Goal: Task Accomplishment & Management: Complete application form

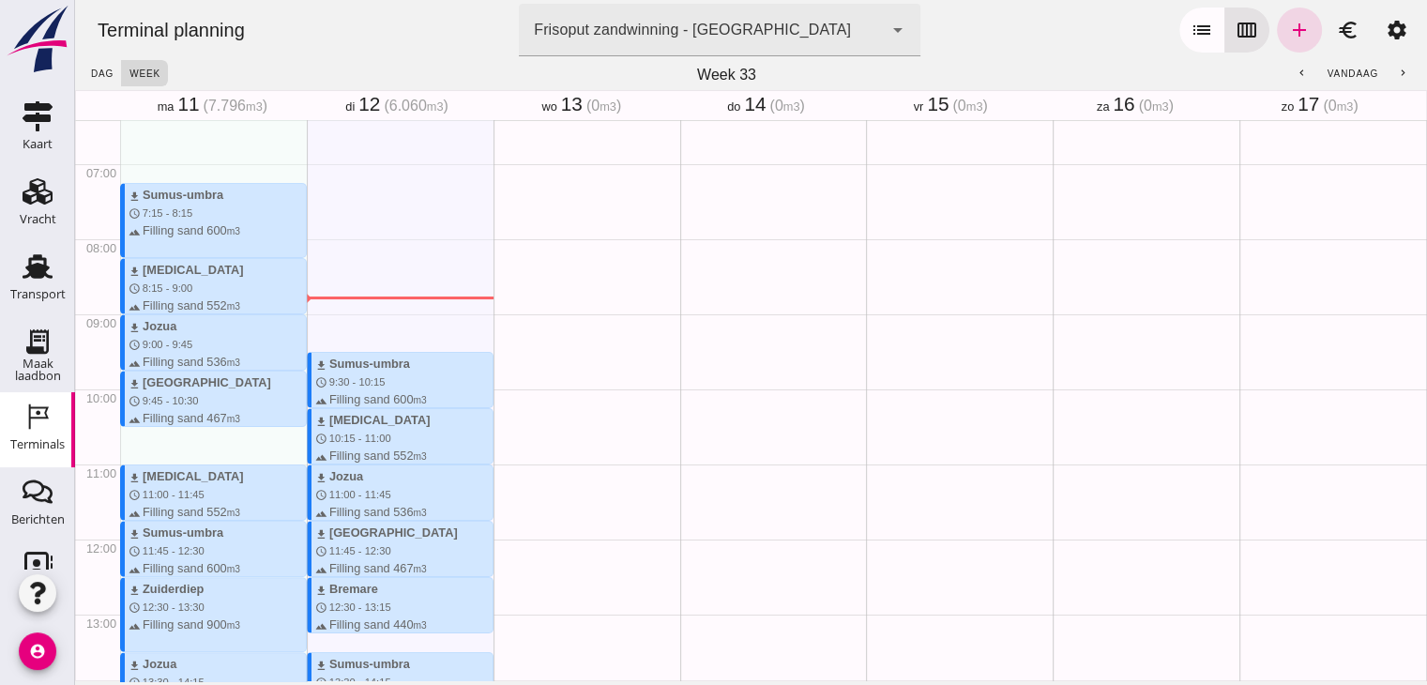
scroll to position [524, 0]
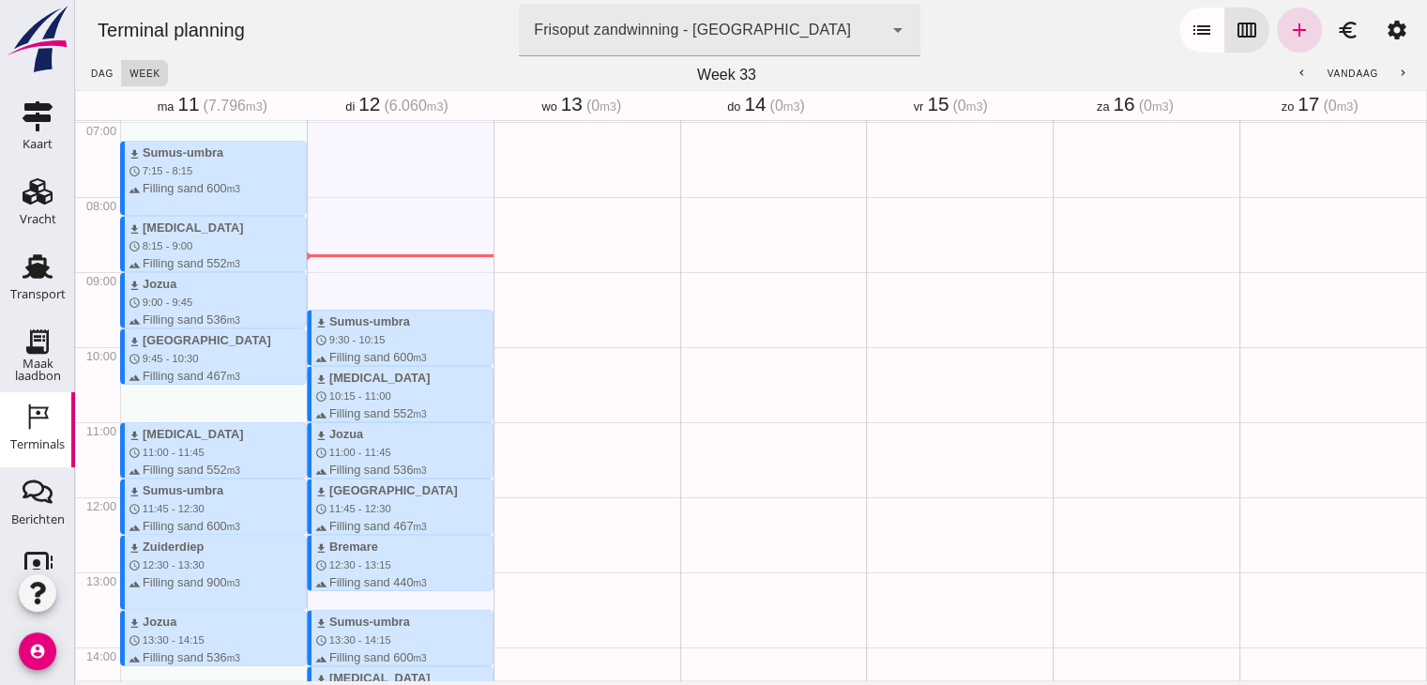
click at [522, 318] on div "Geen afspraken" at bounding box center [587, 496] width 187 height 1801
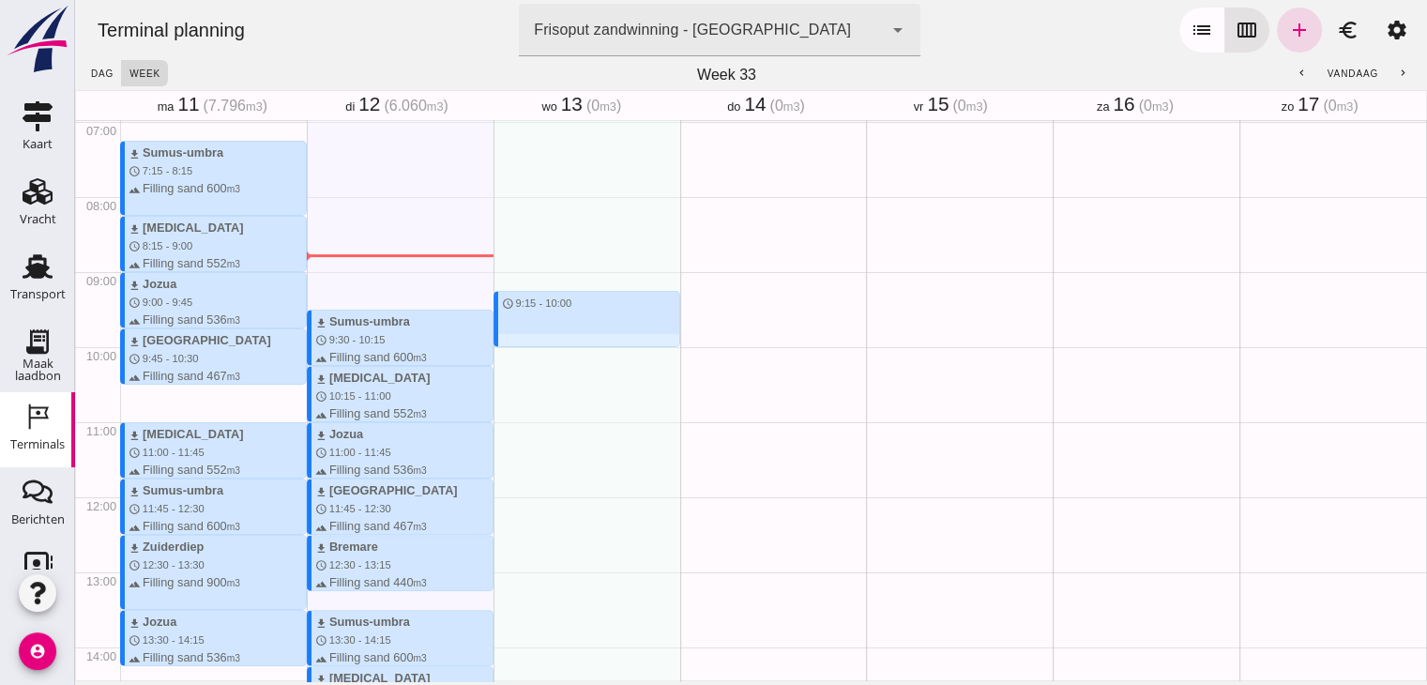
drag, startPoint x: 537, startPoint y: 299, endPoint x: 537, endPoint y: 357, distance: 57.2
click at [537, 357] on div "schedule 9:15 - 10:00" at bounding box center [587, 496] width 187 height 1801
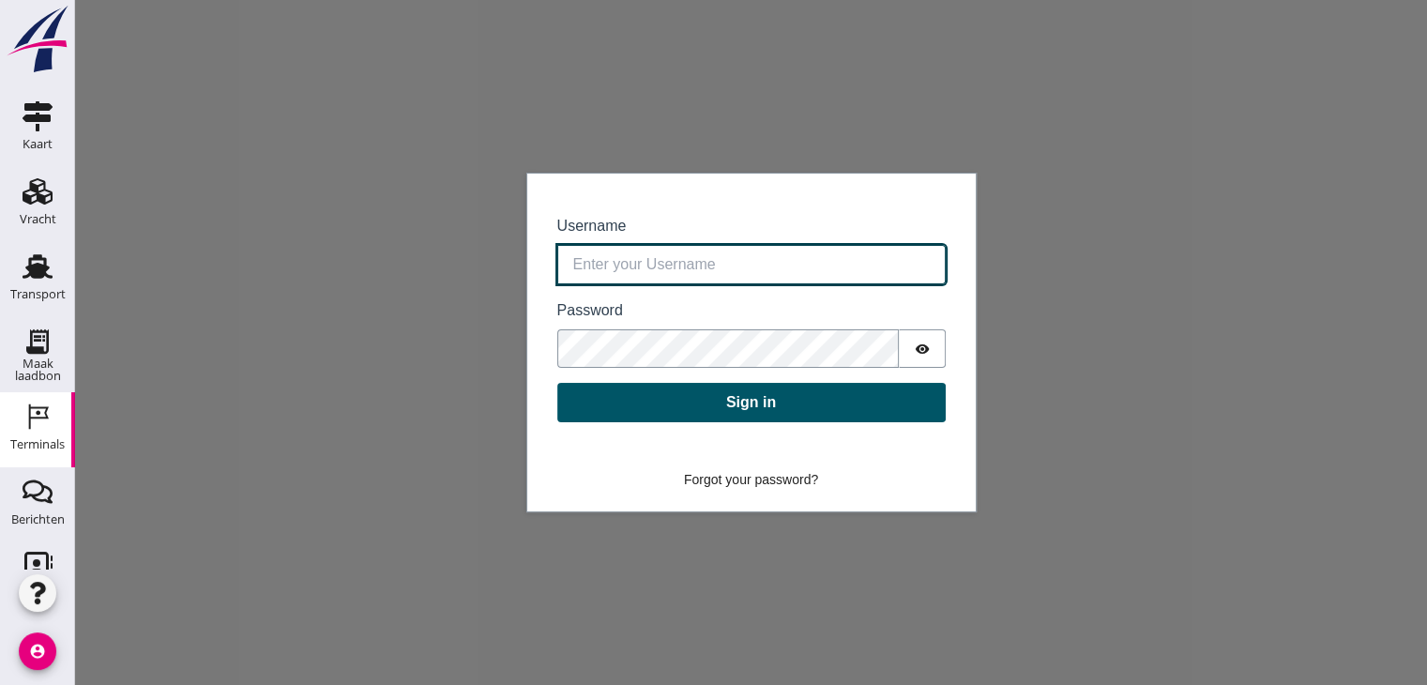
type input "[EMAIL_ADDRESS][DOMAIN_NAME]"
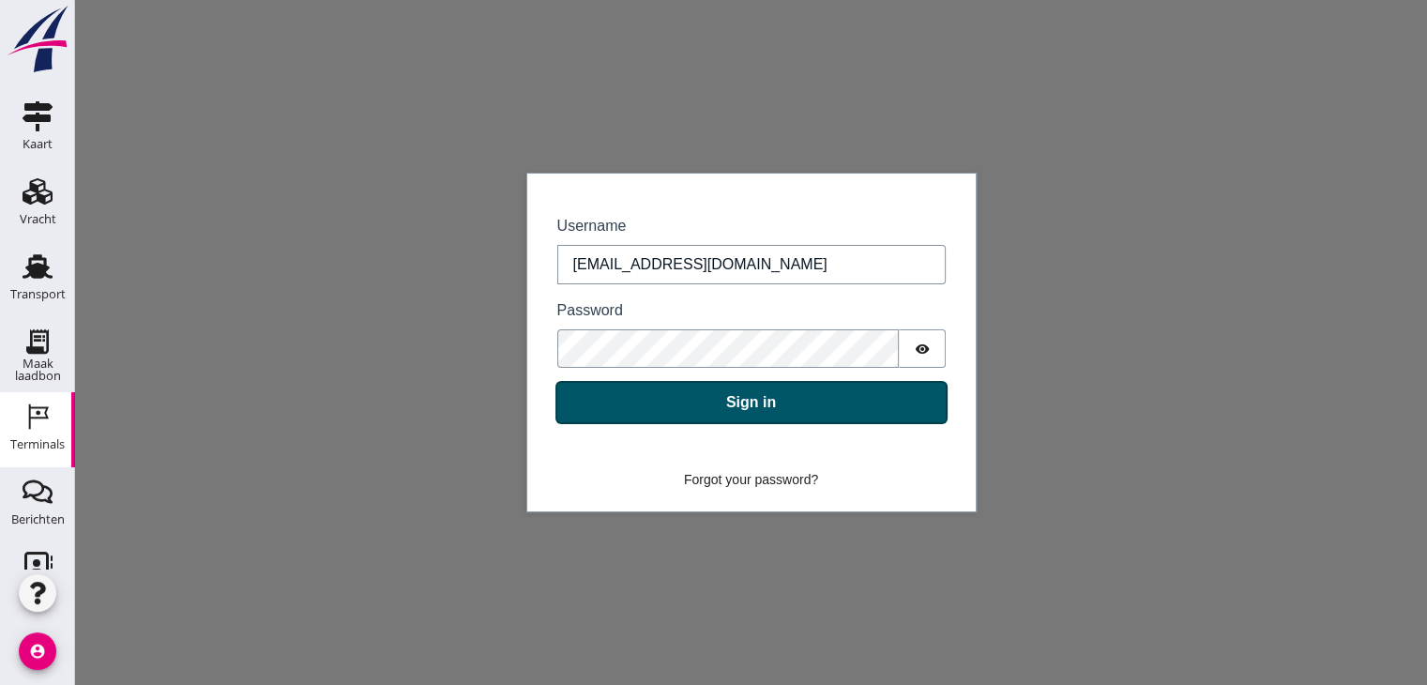
click button "Sign in"
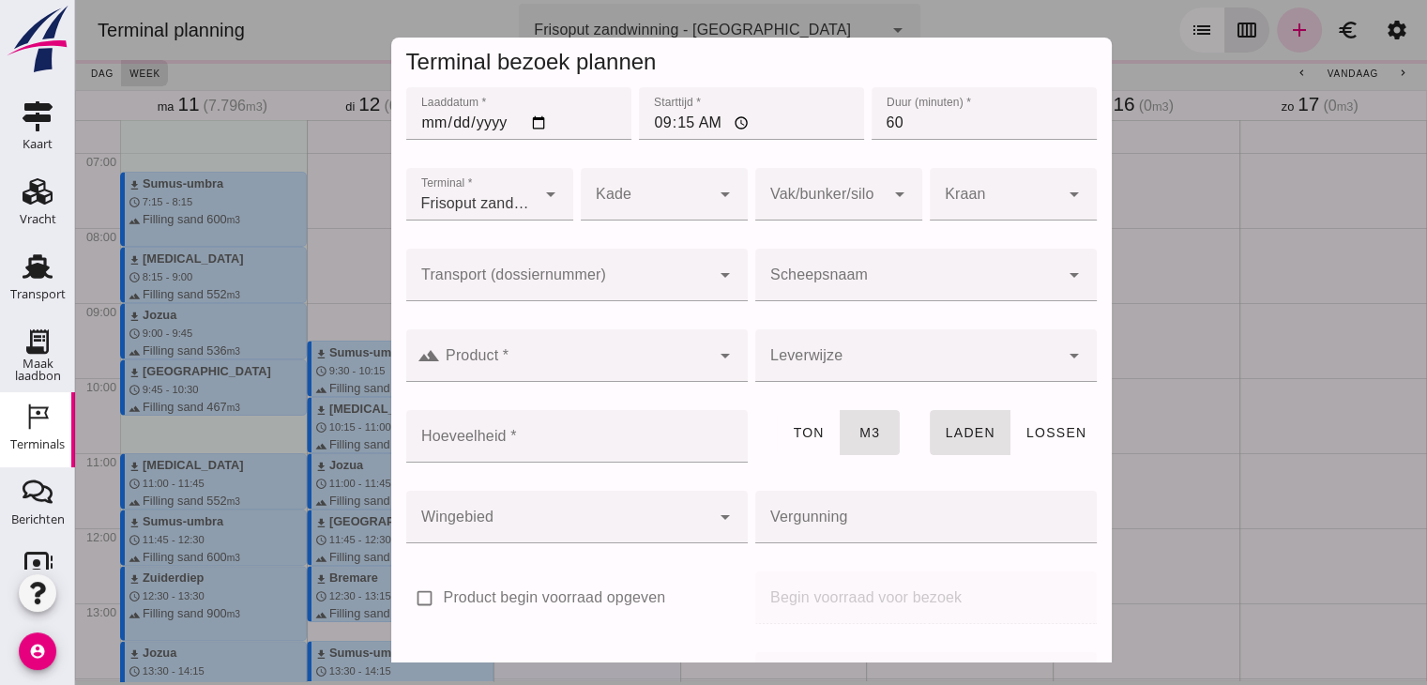
scroll to position [601, 0]
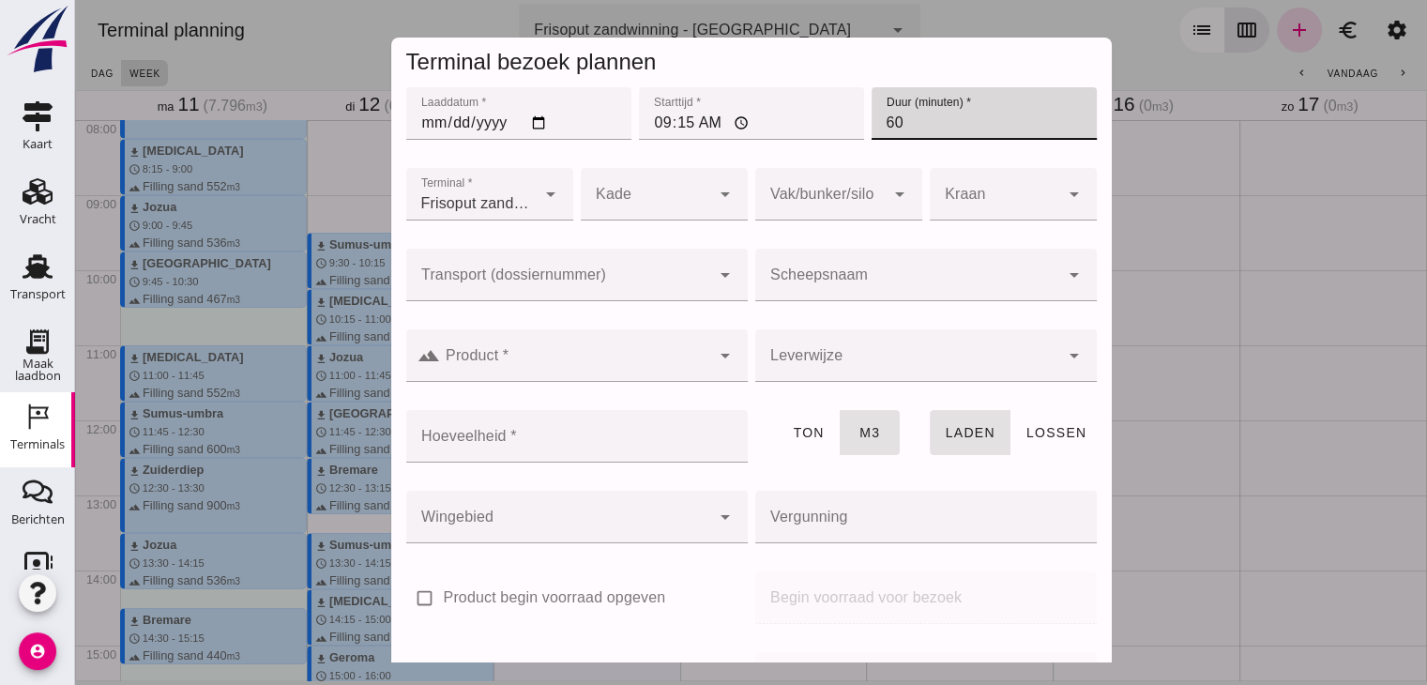
drag, startPoint x: 907, startPoint y: 118, endPoint x: 792, endPoint y: 125, distance: 115.6
click at [796, 128] on div "Laaddatum * Laaddatum * [DATE] Starttijd * Starttijd * 09:15 Duur (minuten) * D…" at bounding box center [752, 124] width 698 height 81
type input "45"
click div
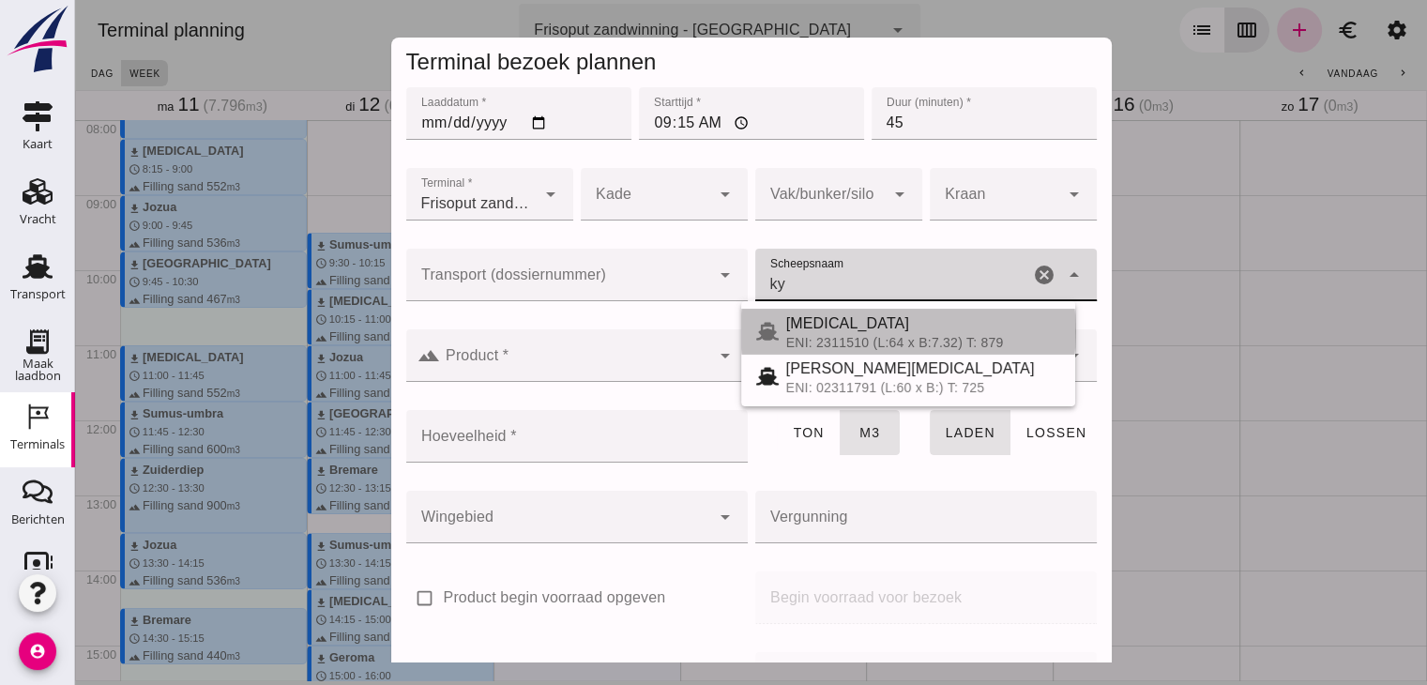
click at [817, 330] on div "[MEDICAL_DATA]" at bounding box center [923, 323] width 274 height 23
type input "[MEDICAL_DATA]"
type input "552"
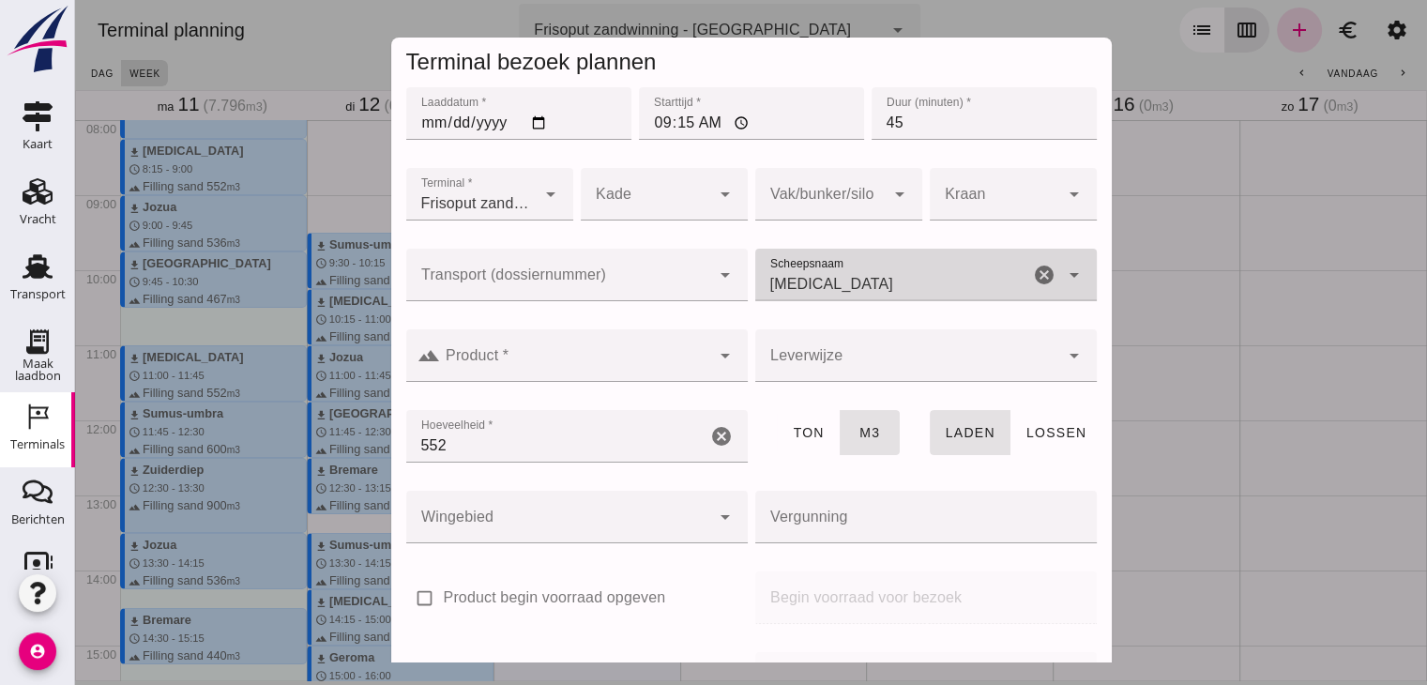
type input "[MEDICAL_DATA]"
click input "Product *"
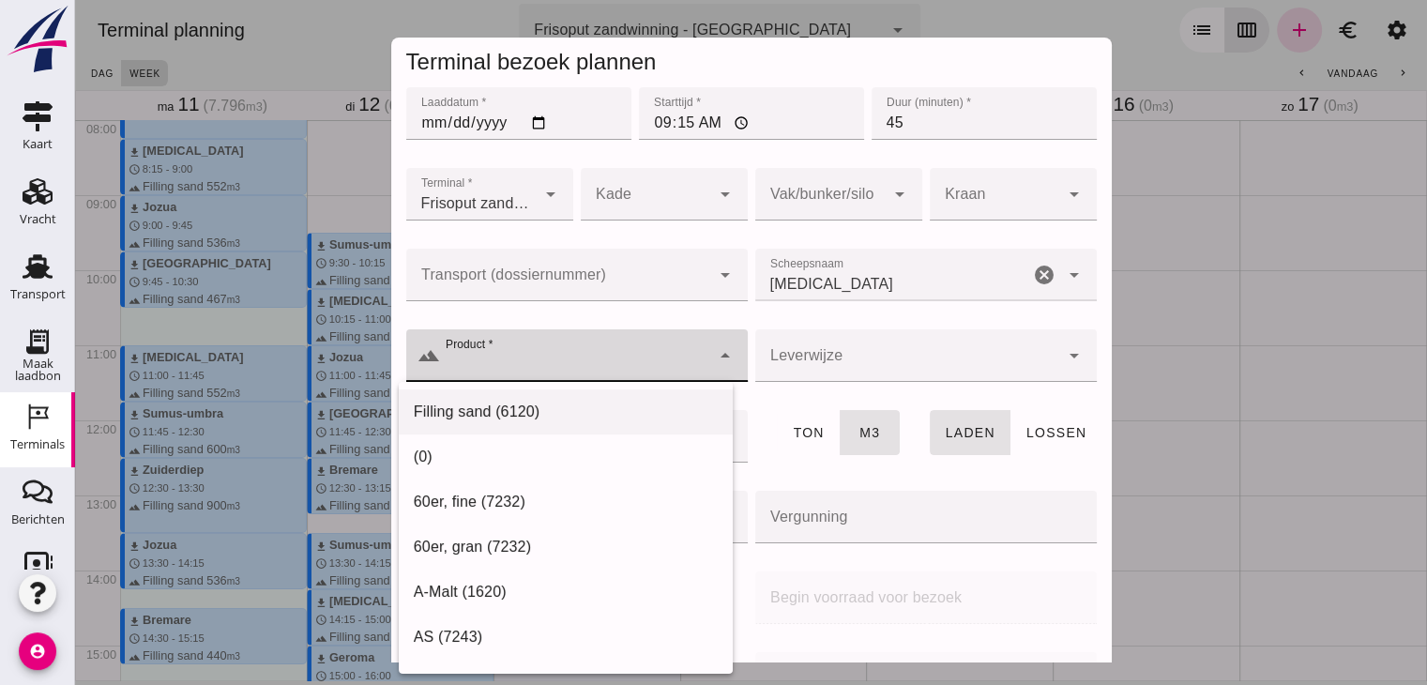
click at [545, 408] on div "Filling sand (6120)" at bounding box center [566, 412] width 304 height 23
type input "Filling sand (6120)"
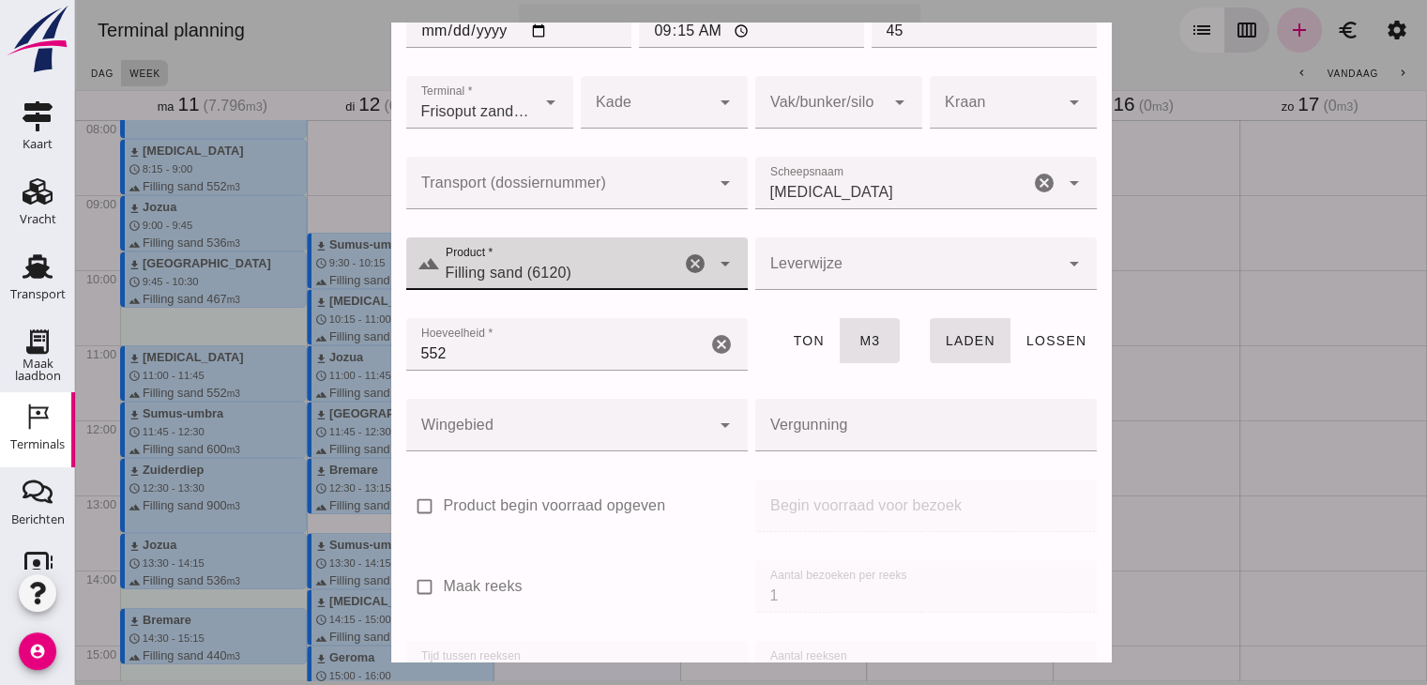
scroll to position [222, 0]
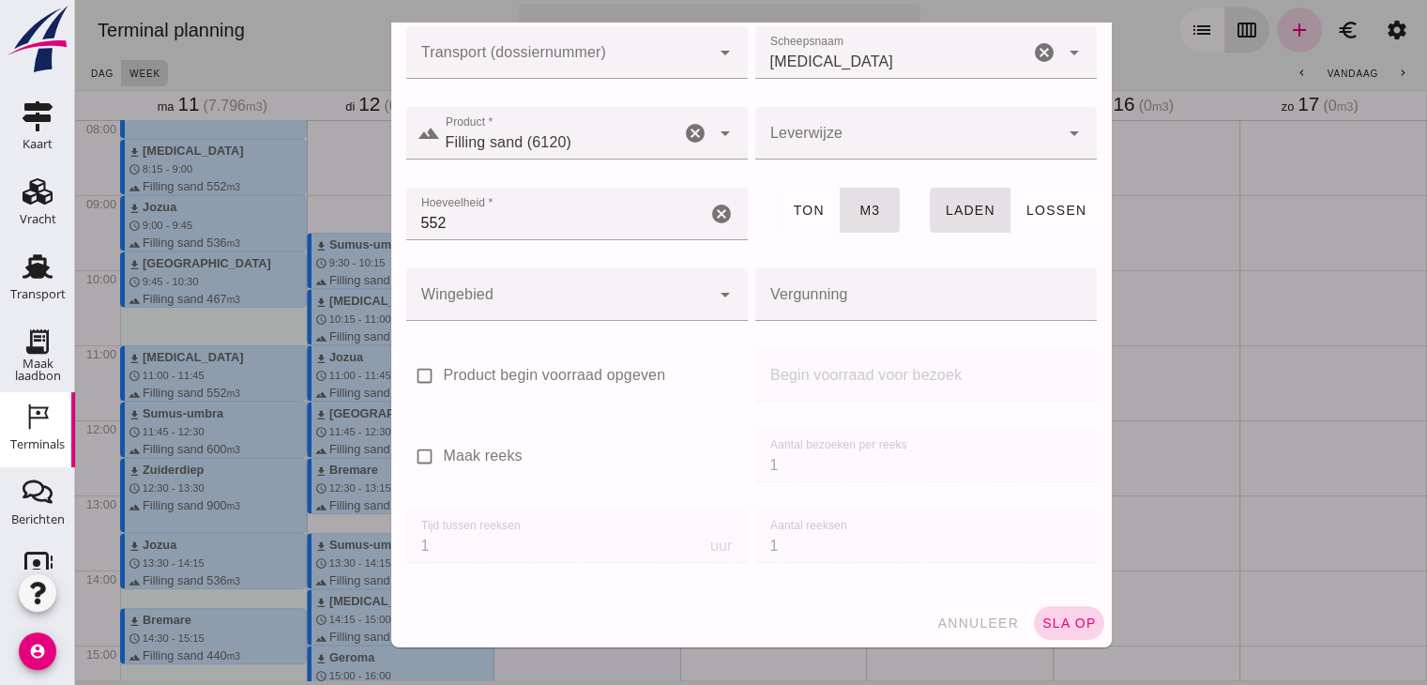
click button "sla op"
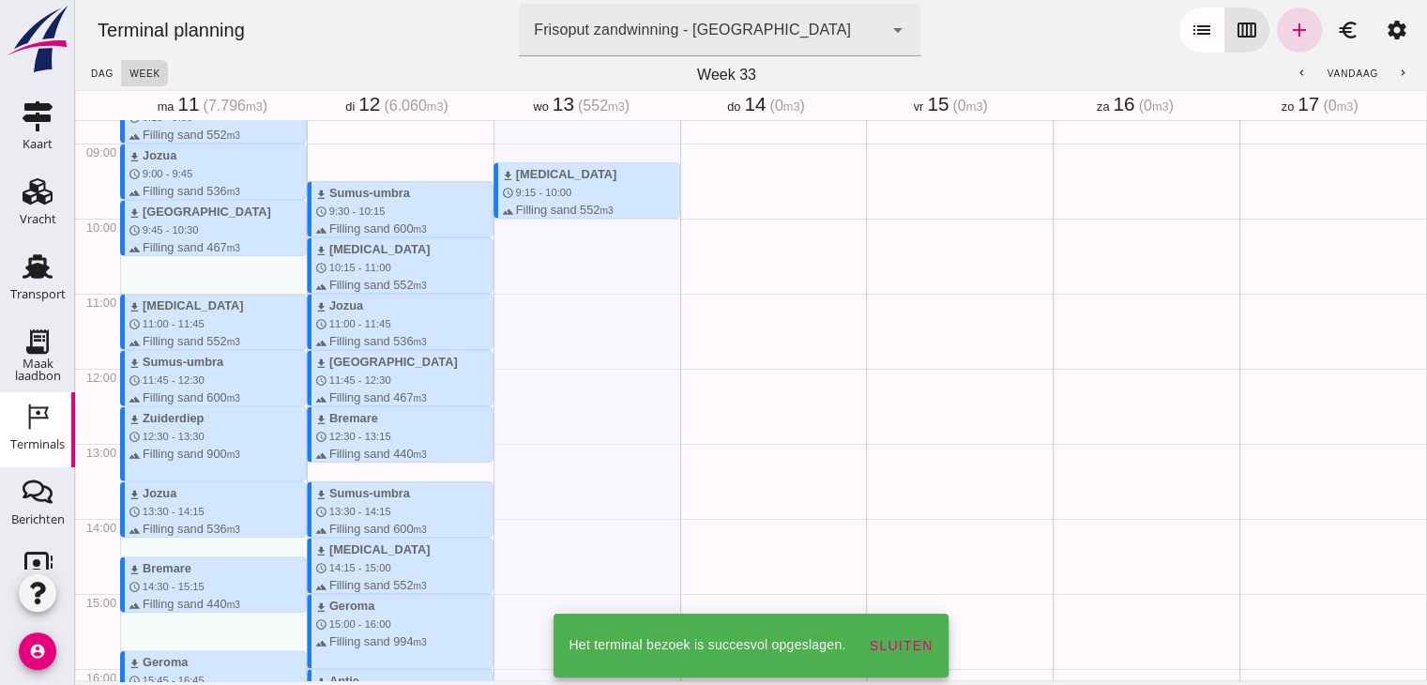
scroll to position [694, 0]
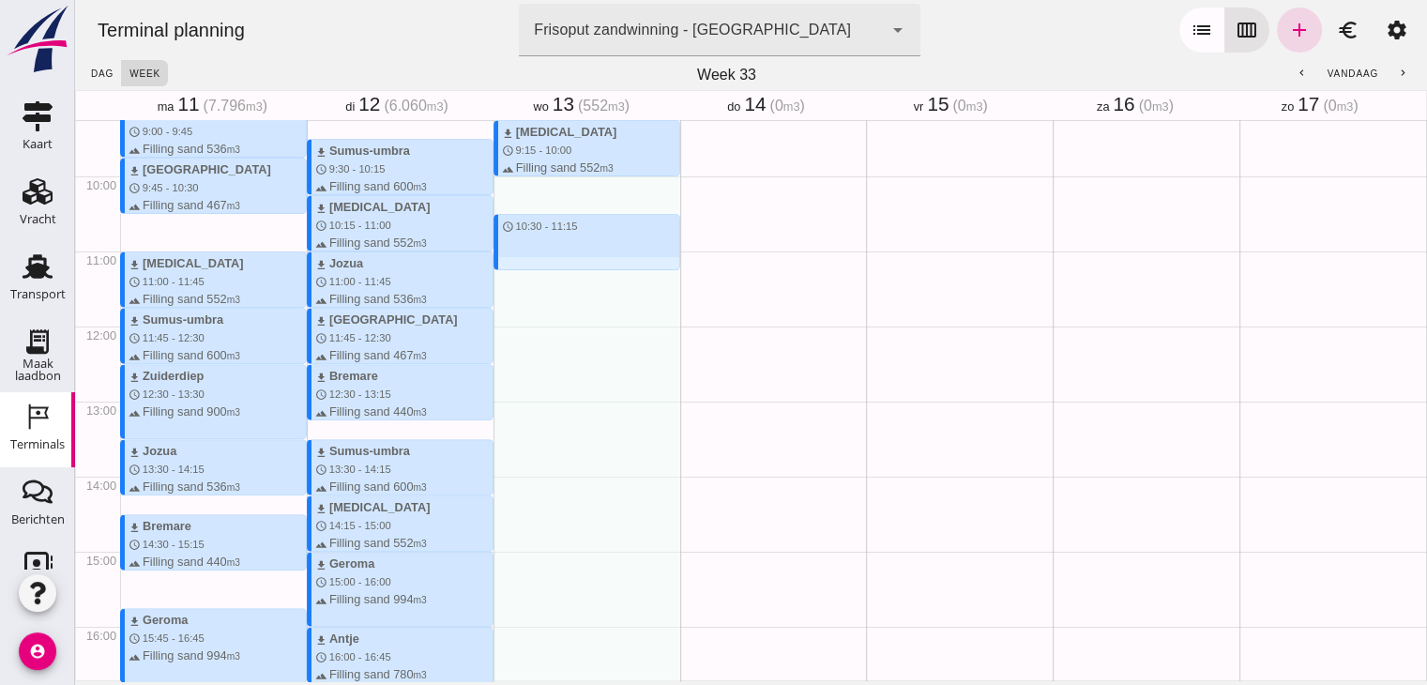
drag, startPoint x: 544, startPoint y: 210, endPoint x: 540, endPoint y: 263, distance: 52.8
click at [540, 263] on div "download [MEDICAL_DATA] schedule 9:15 - 10:00 terrain Filling sand 552 m3 sched…" at bounding box center [587, 326] width 187 height 1801
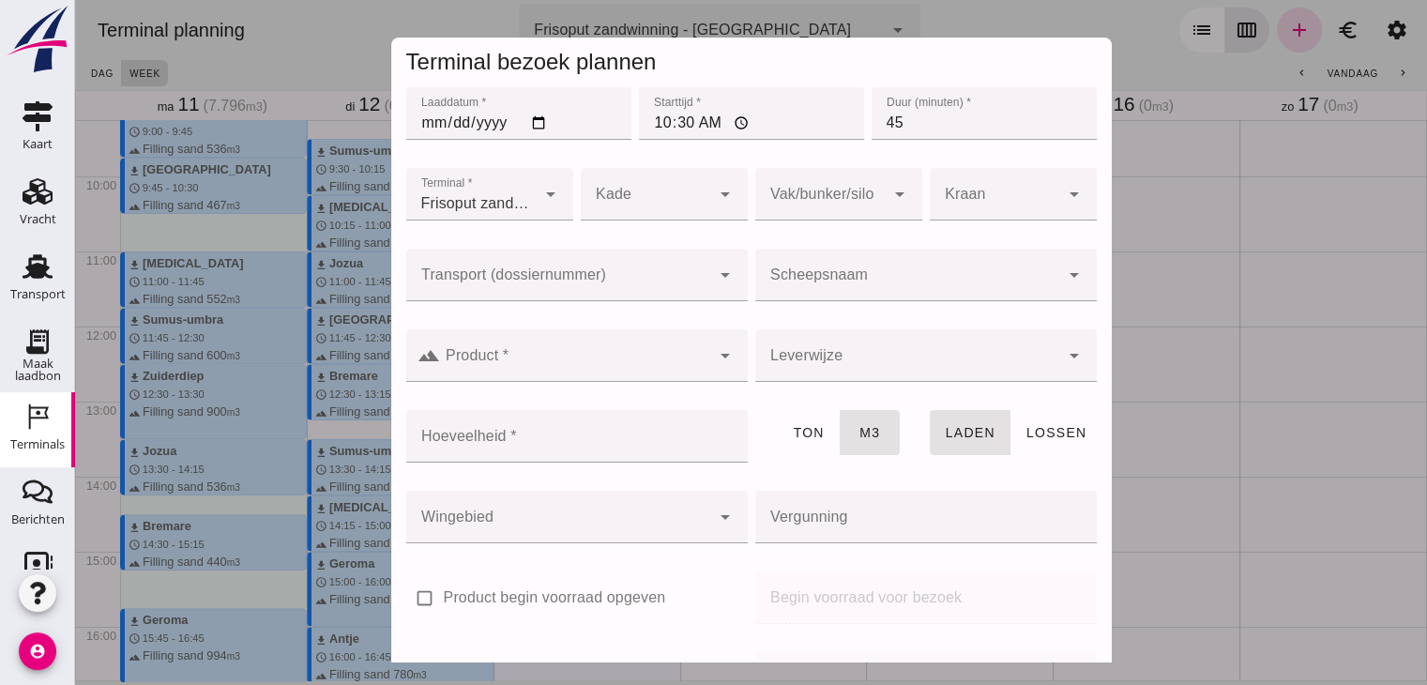
click input "Scheepsnaam"
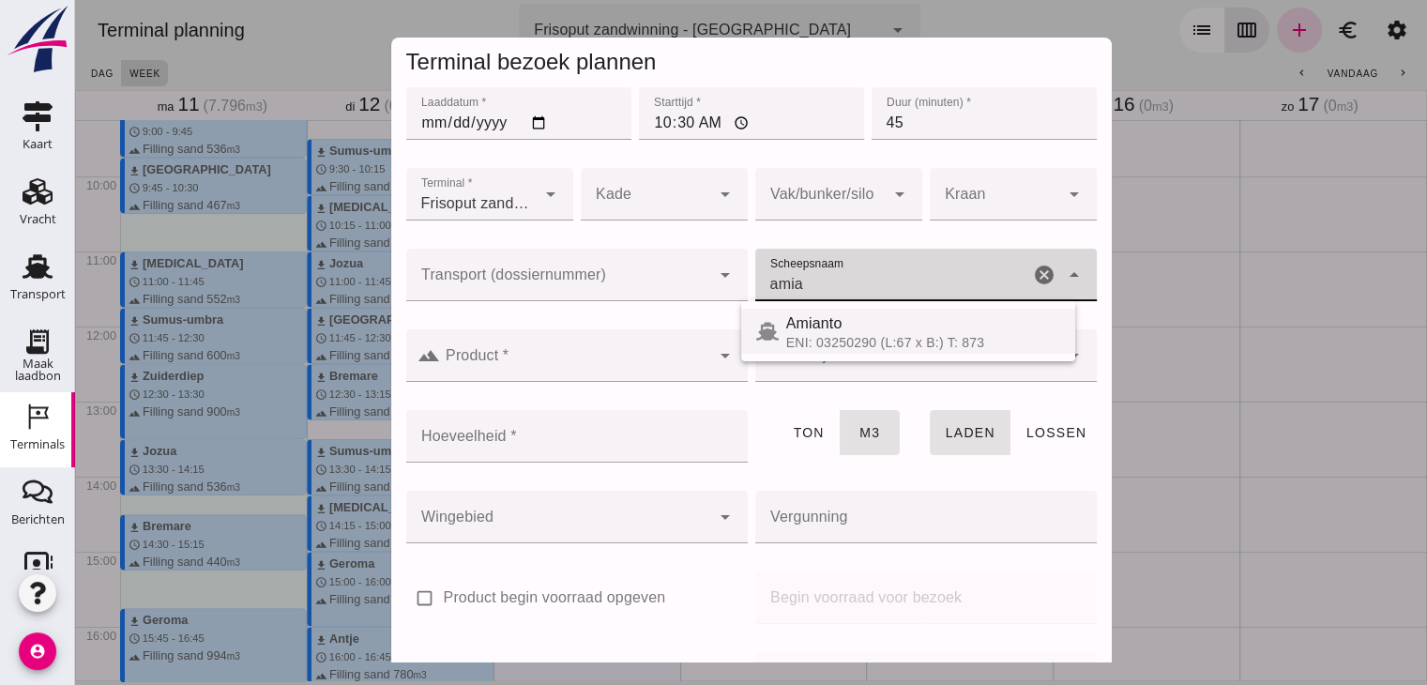
click at [853, 326] on div "Amianto" at bounding box center [923, 323] width 274 height 23
type input "Amianto"
type input "555"
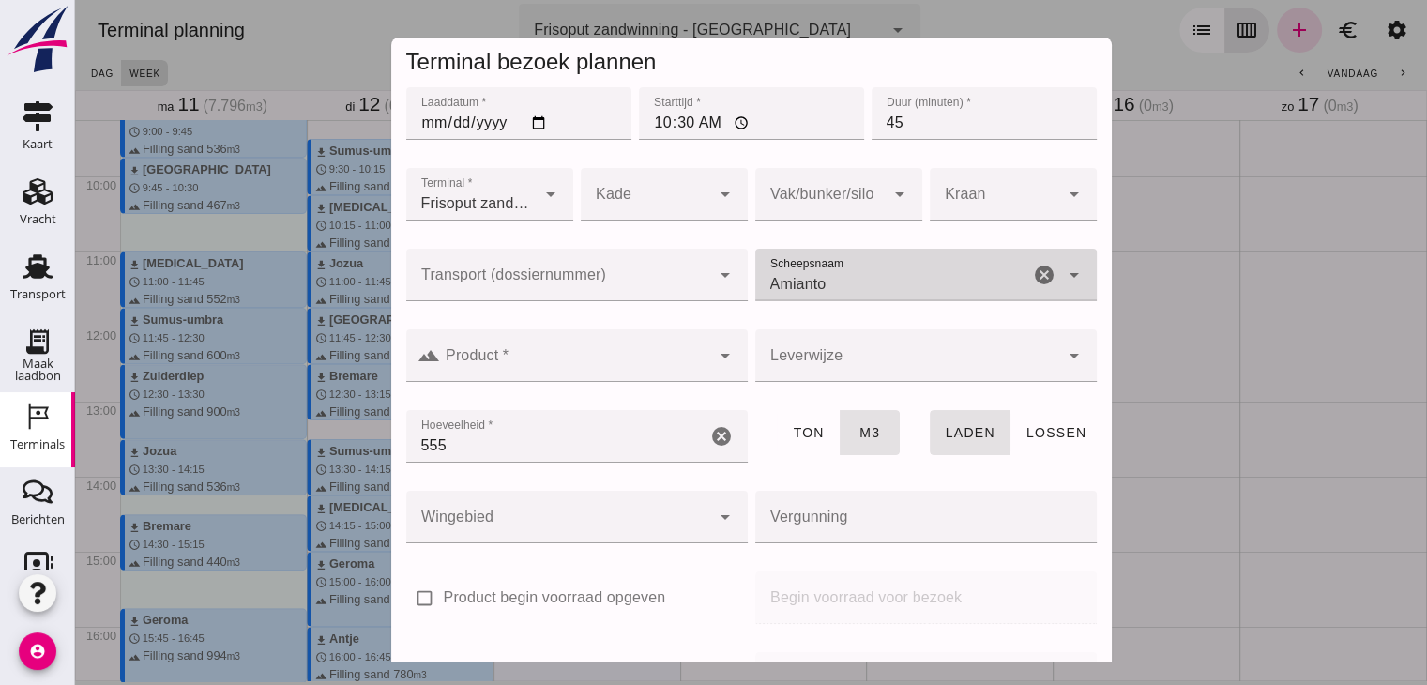
type input "Amianto"
click input "Product *"
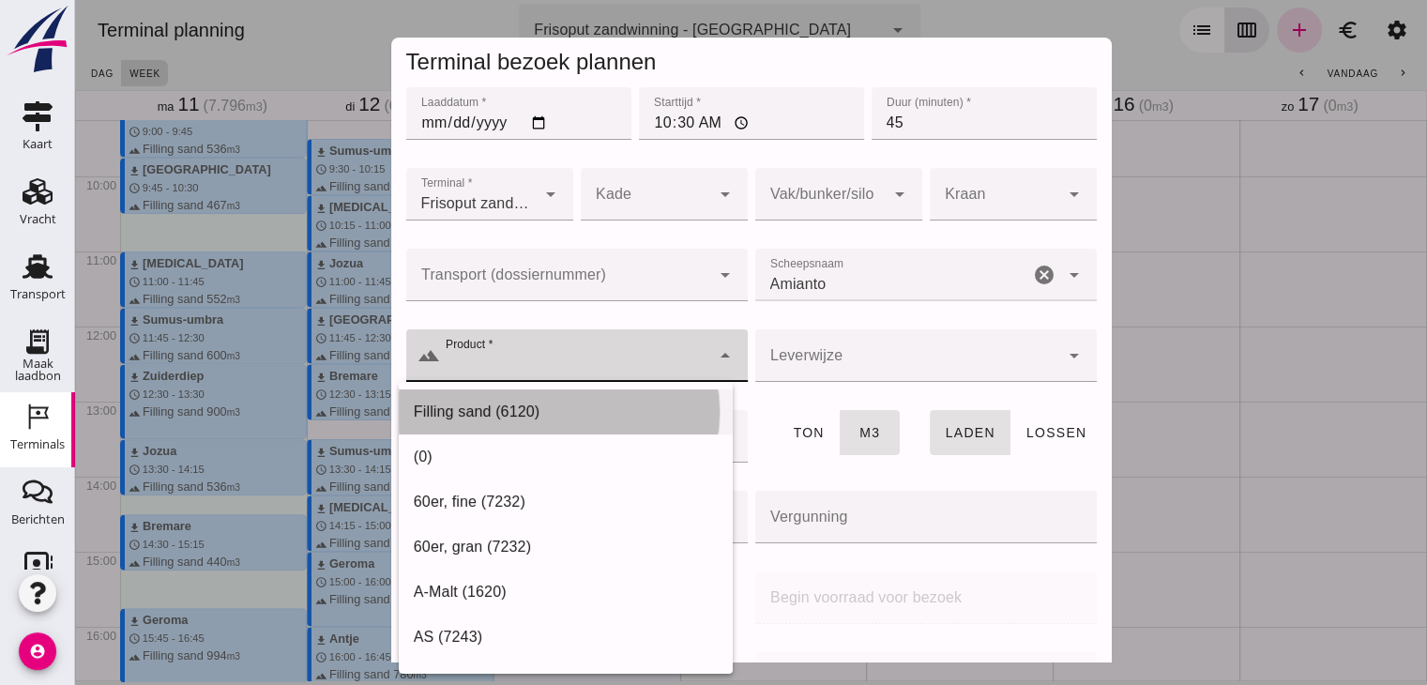
click at [597, 615] on div "Filling sand (6120)" at bounding box center [566, 637] width 334 height 45
type input "Filling sand (6120)"
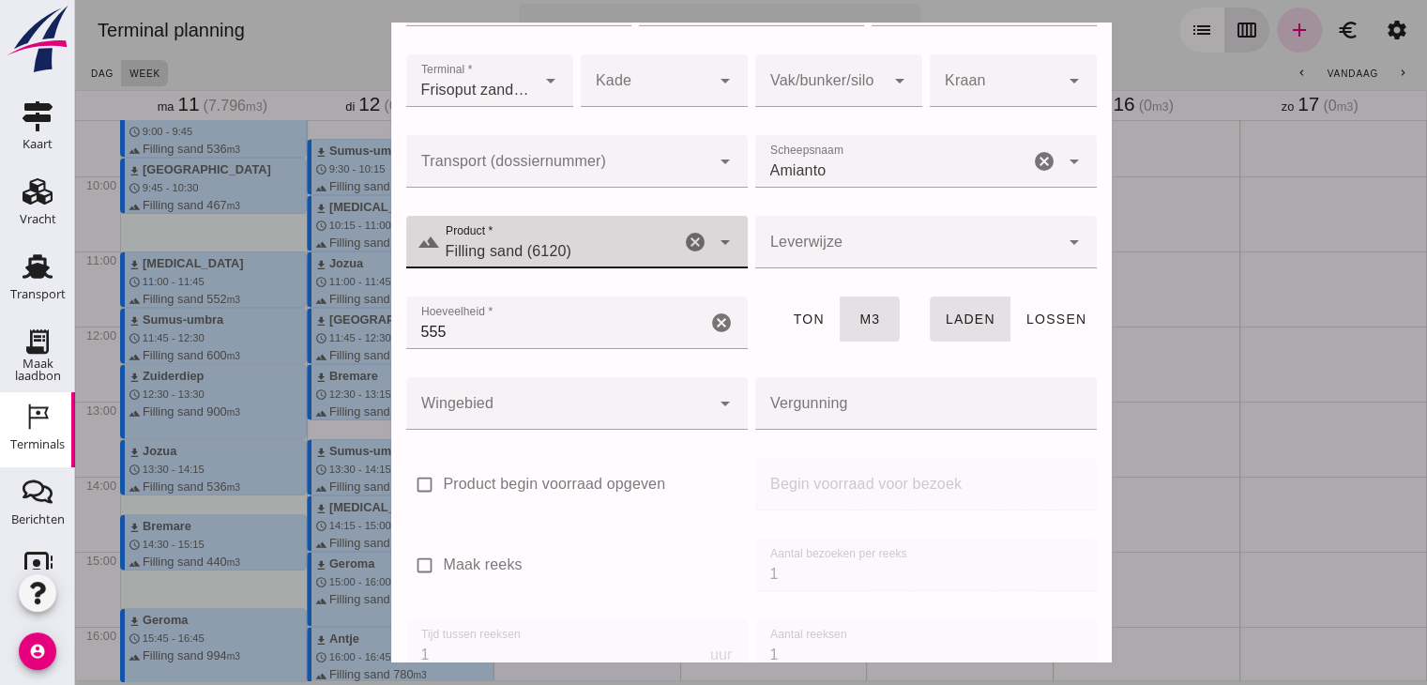
scroll to position [222, 0]
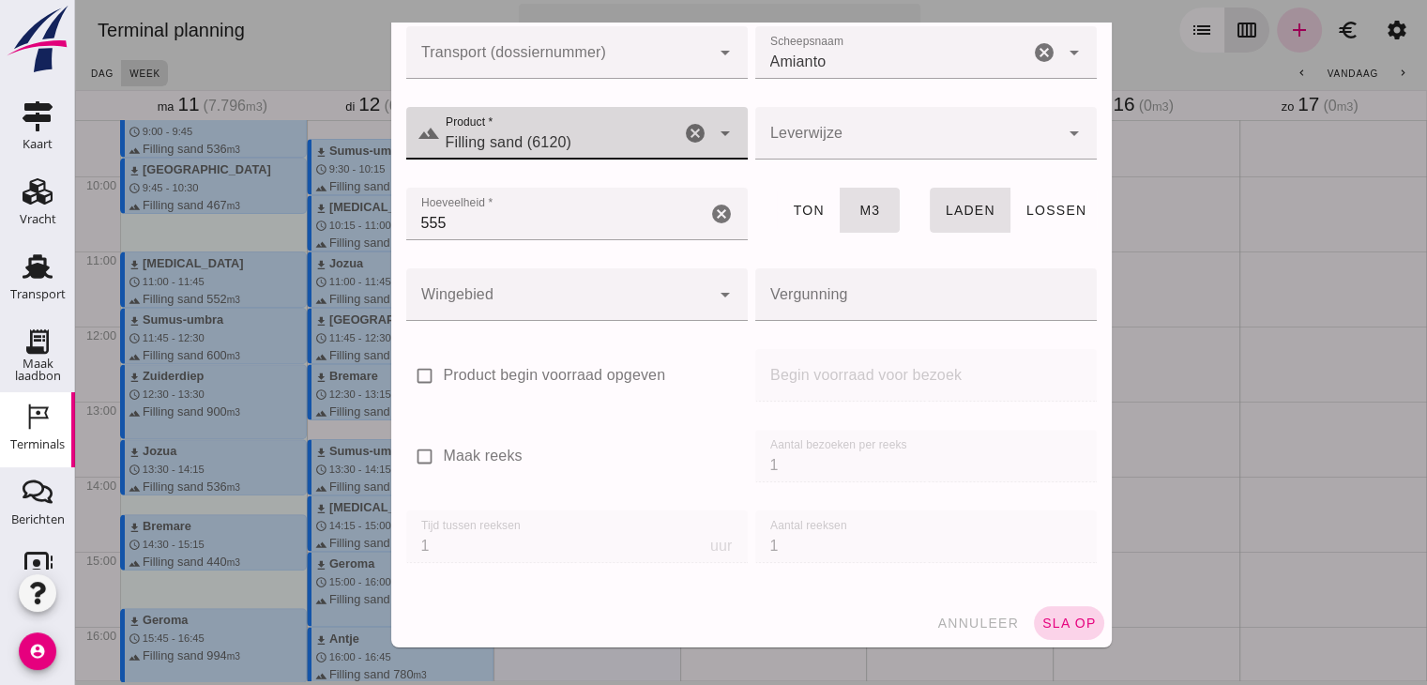
click button "sla op"
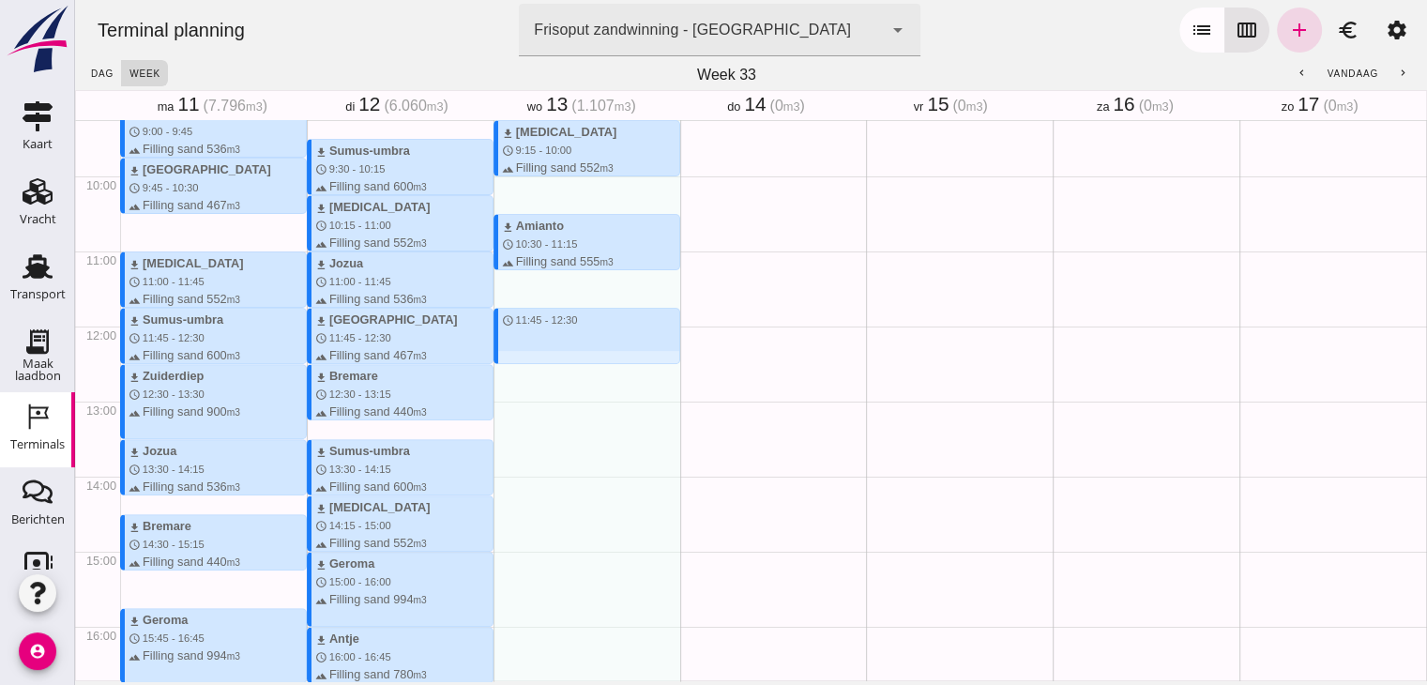
drag, startPoint x: 523, startPoint y: 307, endPoint x: 525, endPoint y: 357, distance: 49.8
click at [525, 357] on div "download [MEDICAL_DATA] schedule 9:15 - 10:00 terrain Filling sand 552 m3 downl…" at bounding box center [587, 326] width 187 height 1801
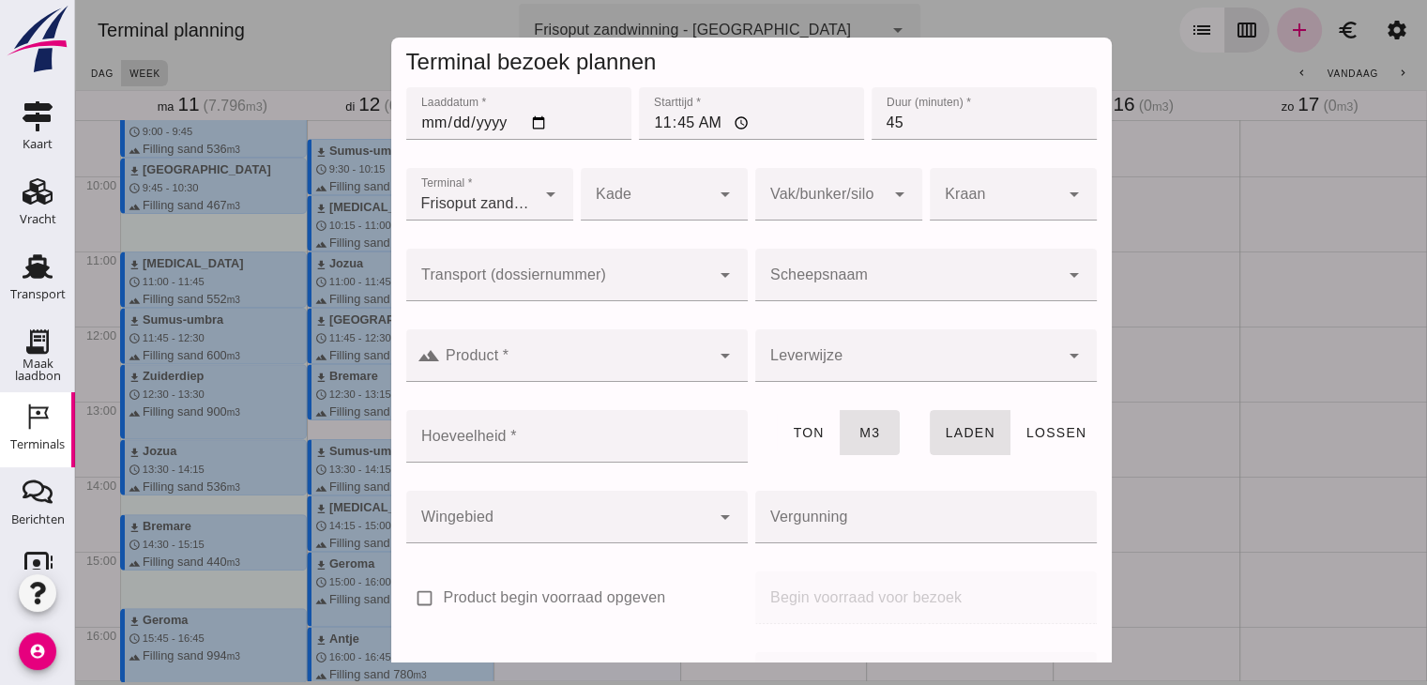
click div
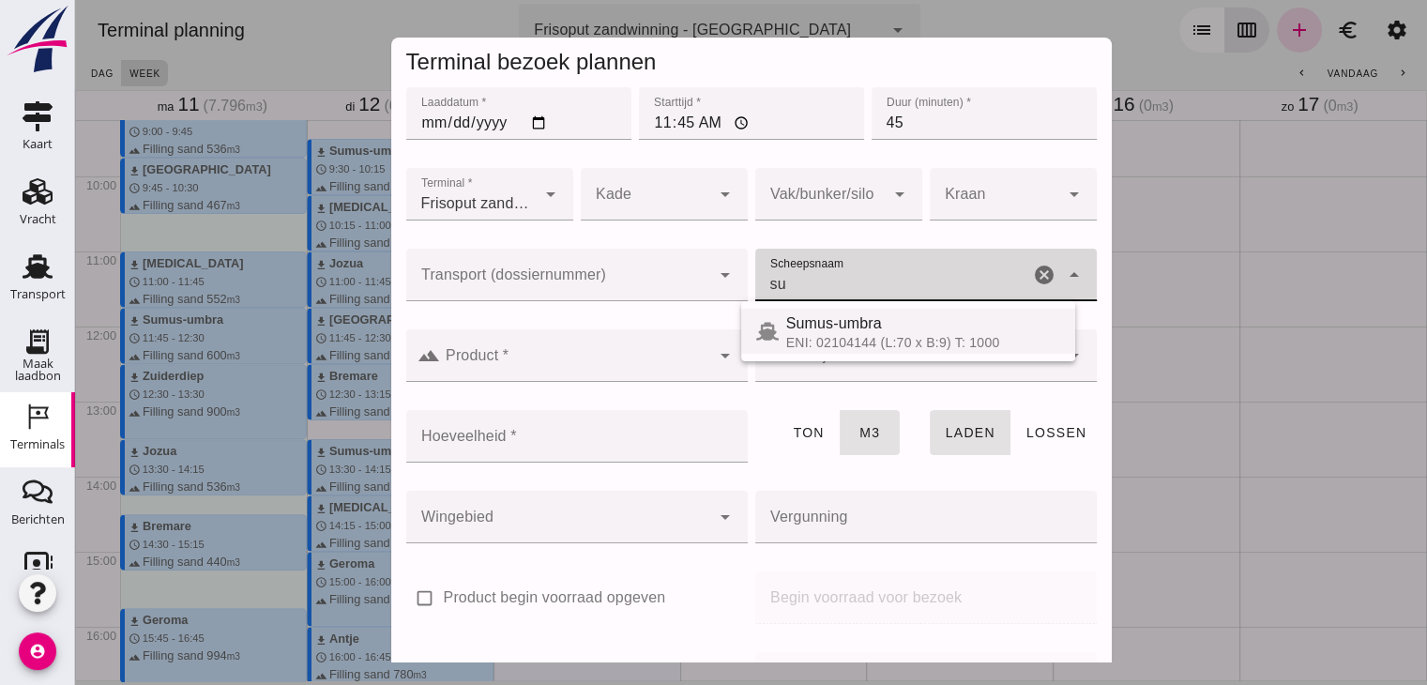
click at [879, 318] on div "Sumus-umbra" at bounding box center [923, 323] width 274 height 23
type input "Sumus-umbra"
type input "600"
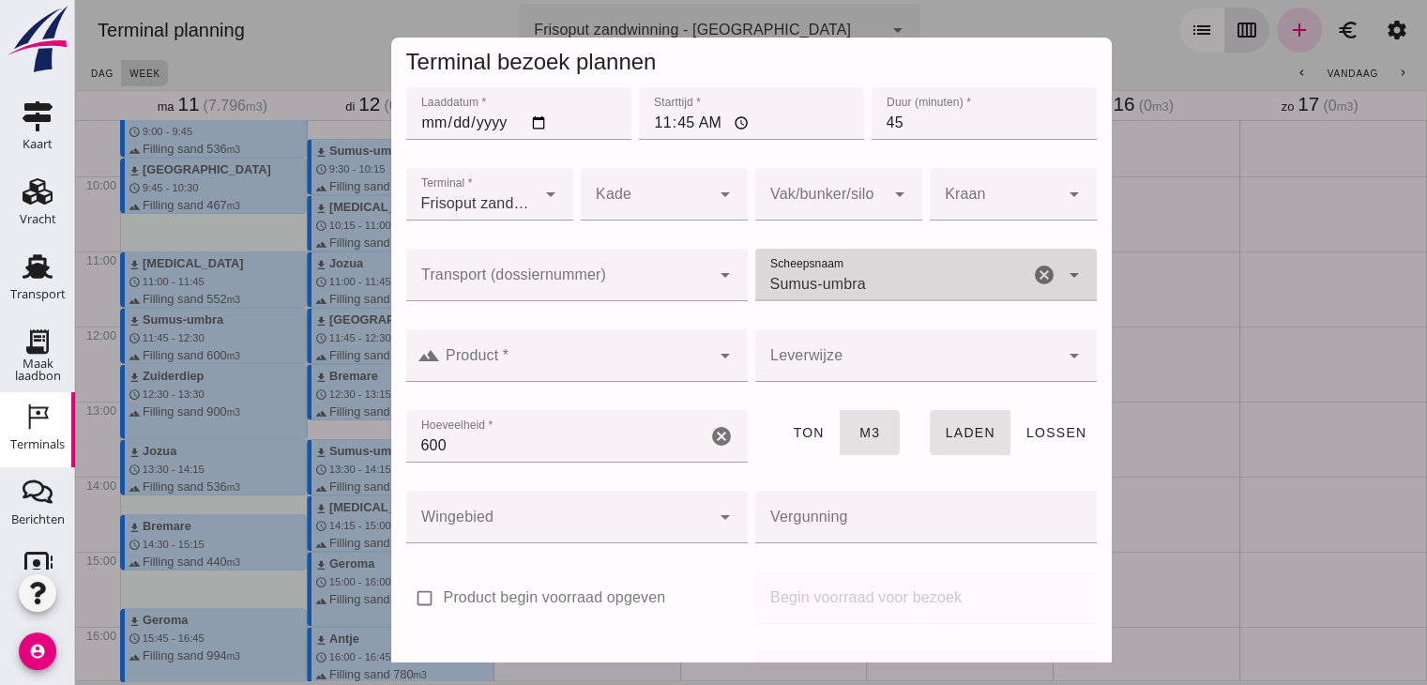
type input "Sumus-umbra"
click input "Product *"
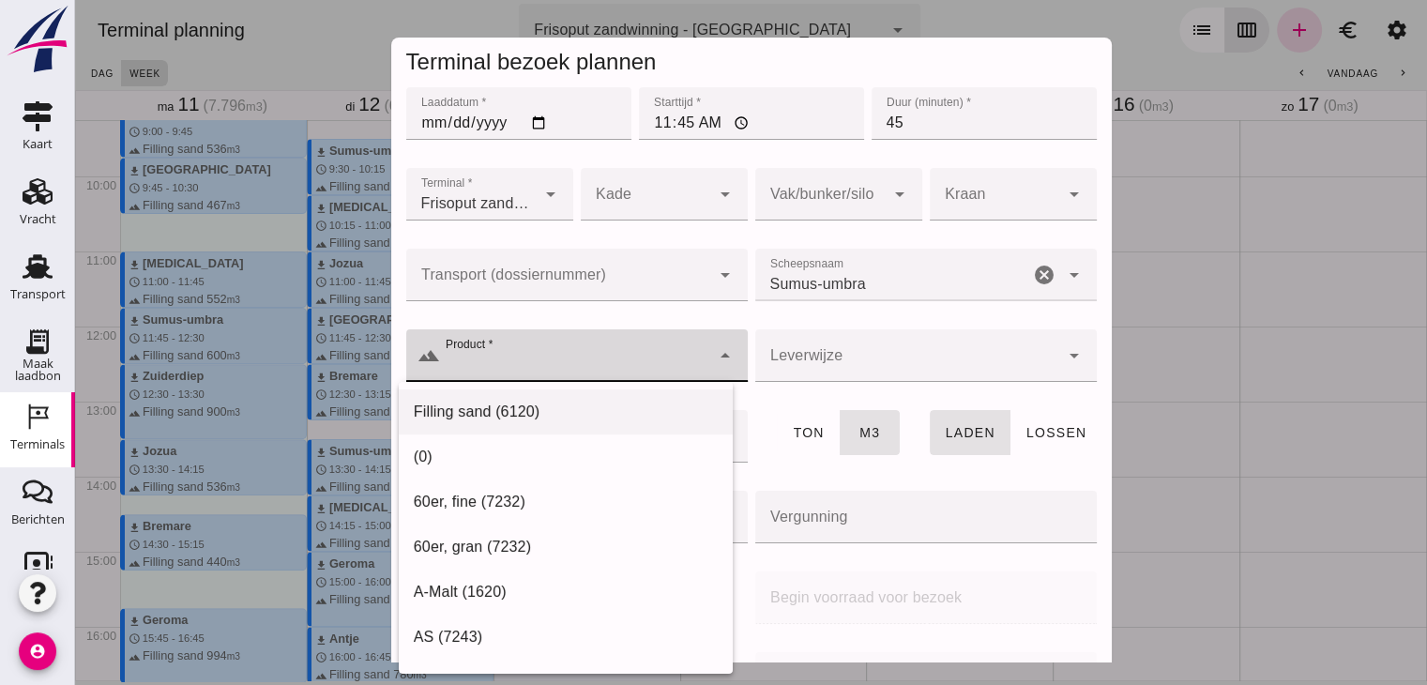
click at [503, 615] on div "Filling sand (6120)" at bounding box center [566, 637] width 334 height 45
type input "Filling sand (6120)"
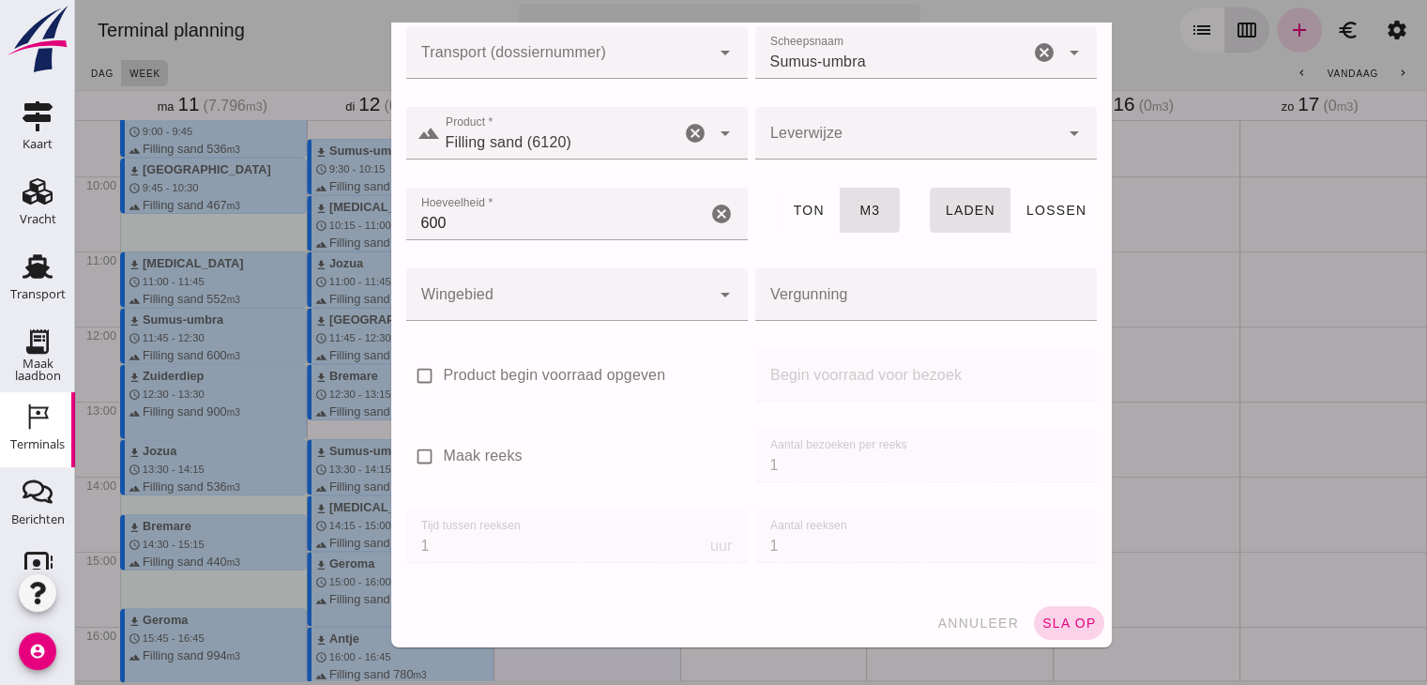
click span "sla op"
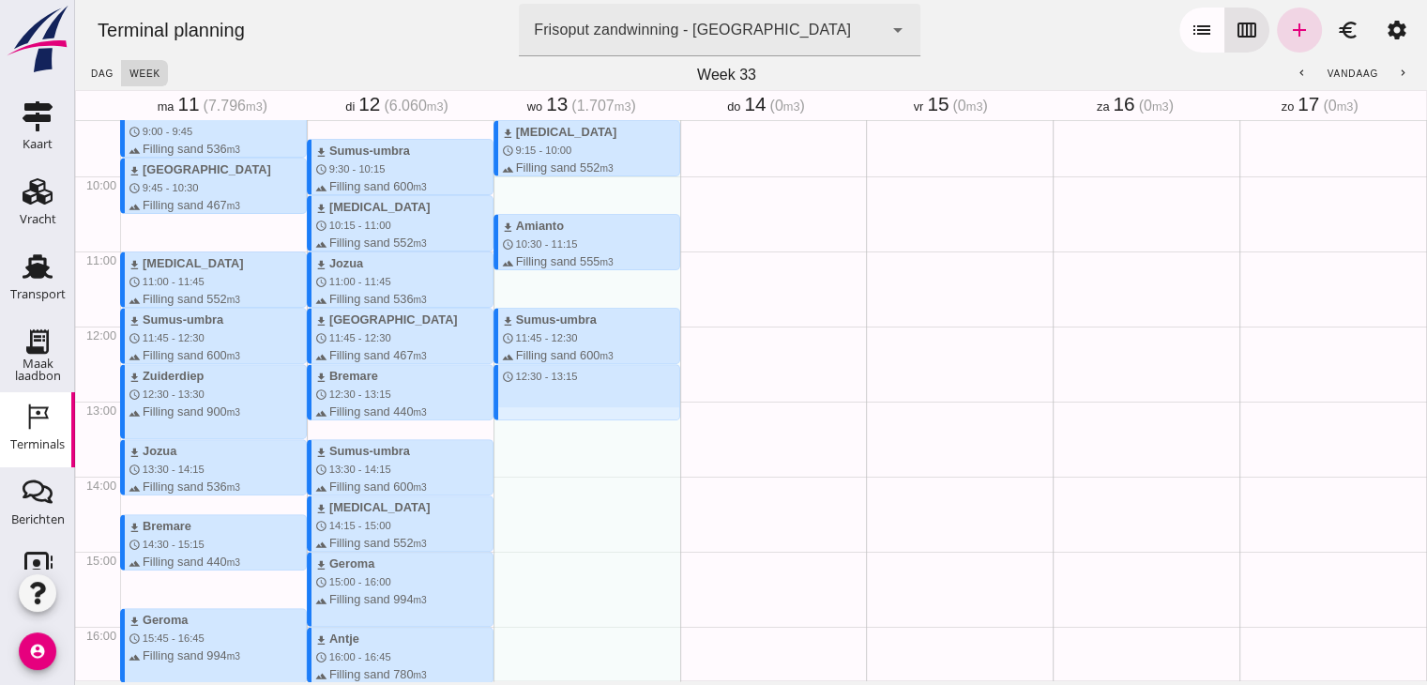
drag, startPoint x: 594, startPoint y: 369, endPoint x: 594, endPoint y: 417, distance: 47.9
click at [594, 417] on div "download [MEDICAL_DATA] schedule 9:15 - 10:00 terrain Filling sand 552 m3 downl…" at bounding box center [587, 326] width 187 height 1801
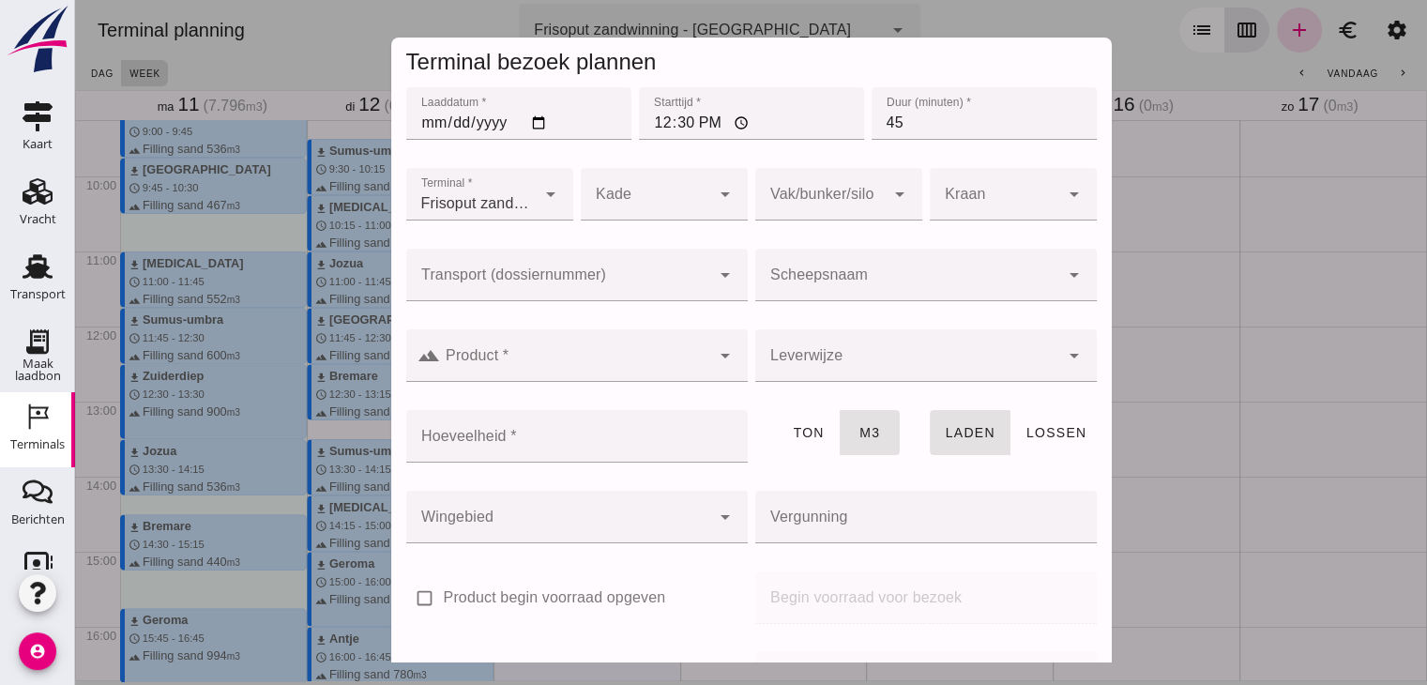
click input "Scheepsnaam"
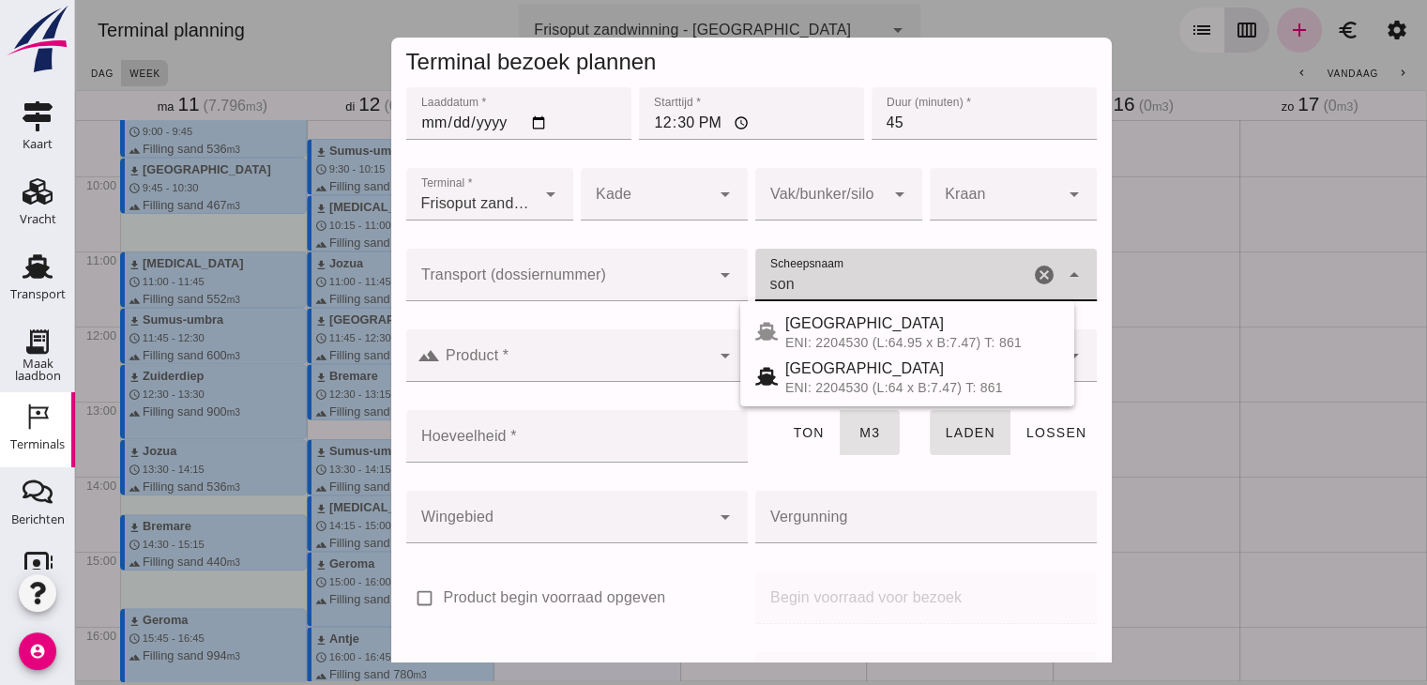
click at [819, 391] on div "ENI: 2204530 (L:64 x B:7.47) T: 861" at bounding box center [922, 387] width 274 height 15
type input "[GEOGRAPHIC_DATA]"
type input "467"
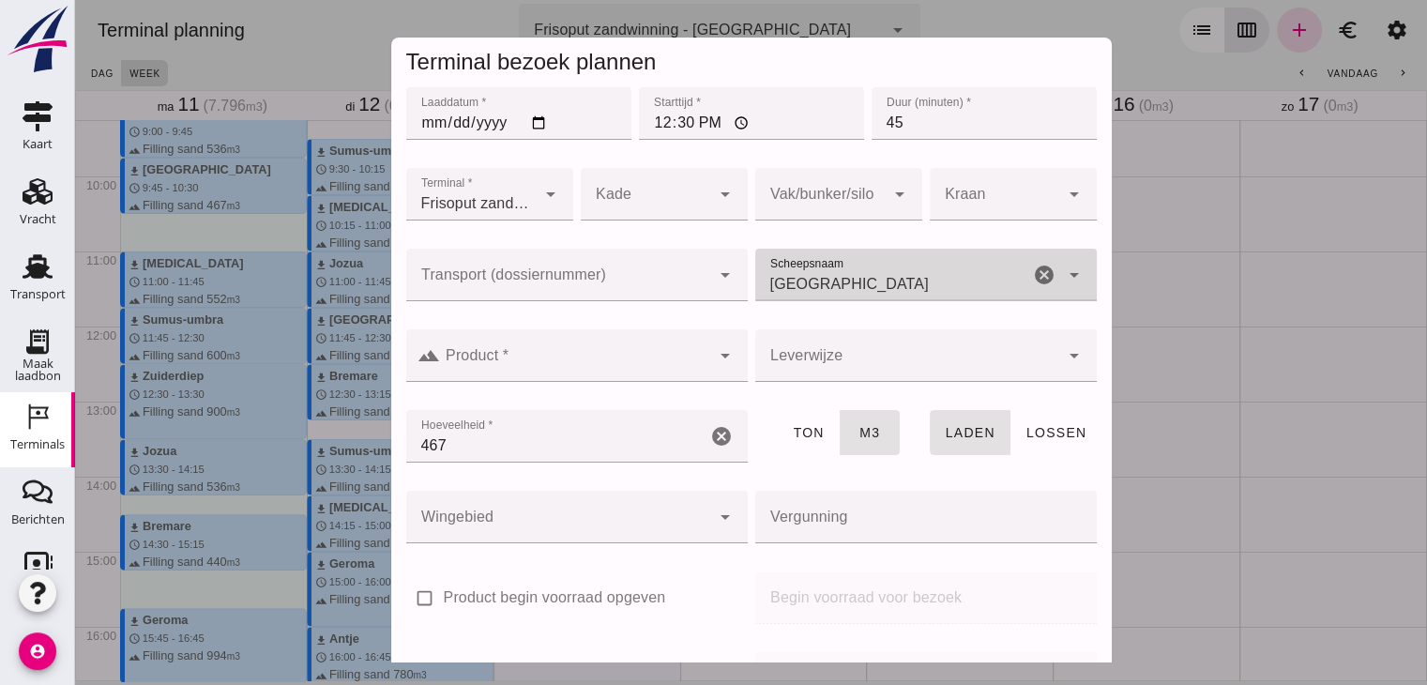
type input "[GEOGRAPHIC_DATA]"
click input "Product *"
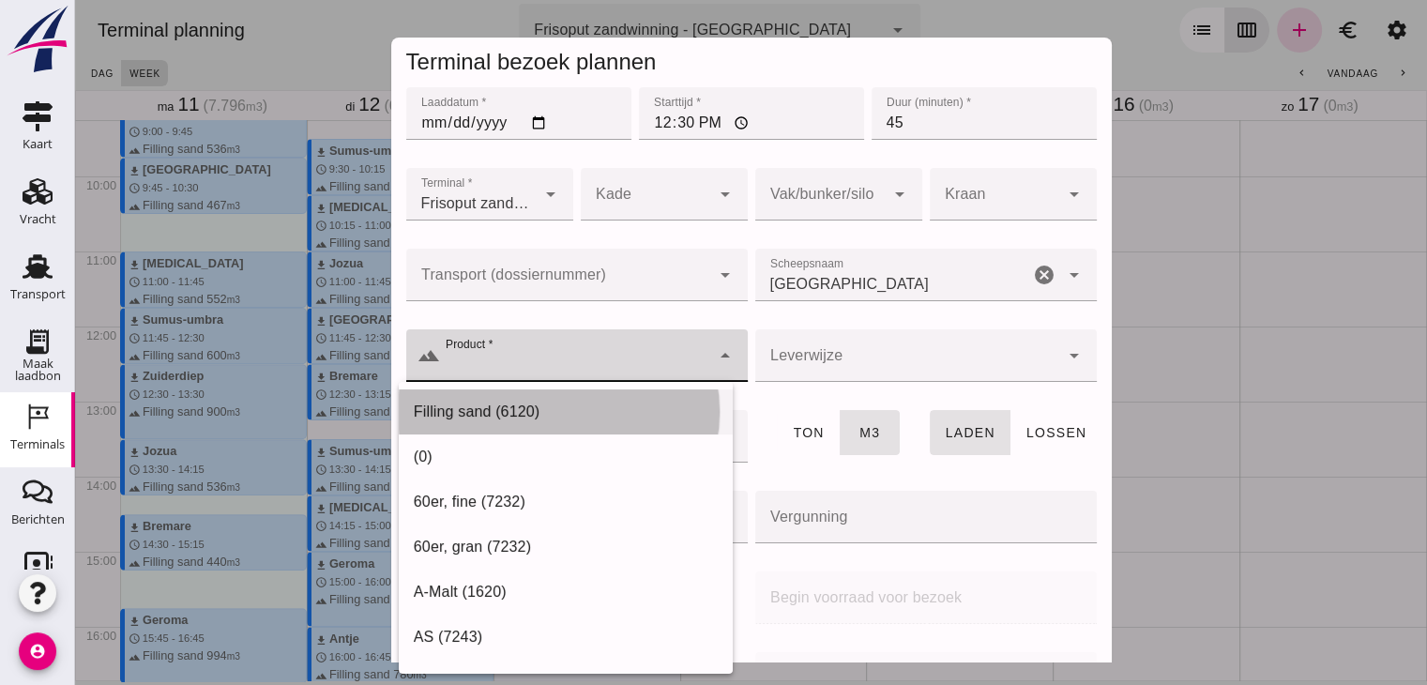
click at [507, 404] on div "Filling sand (6120)" at bounding box center [566, 412] width 304 height 23
type input "Filling sand (6120)"
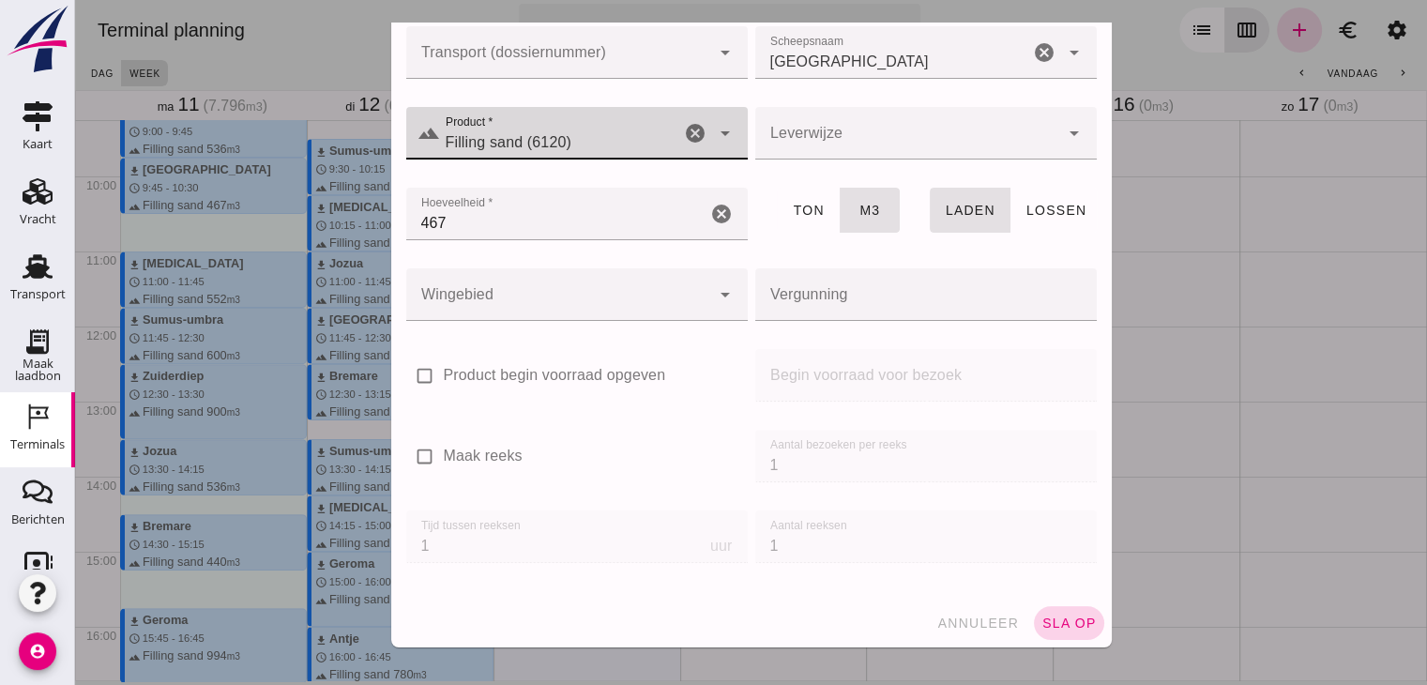
click button "sla op"
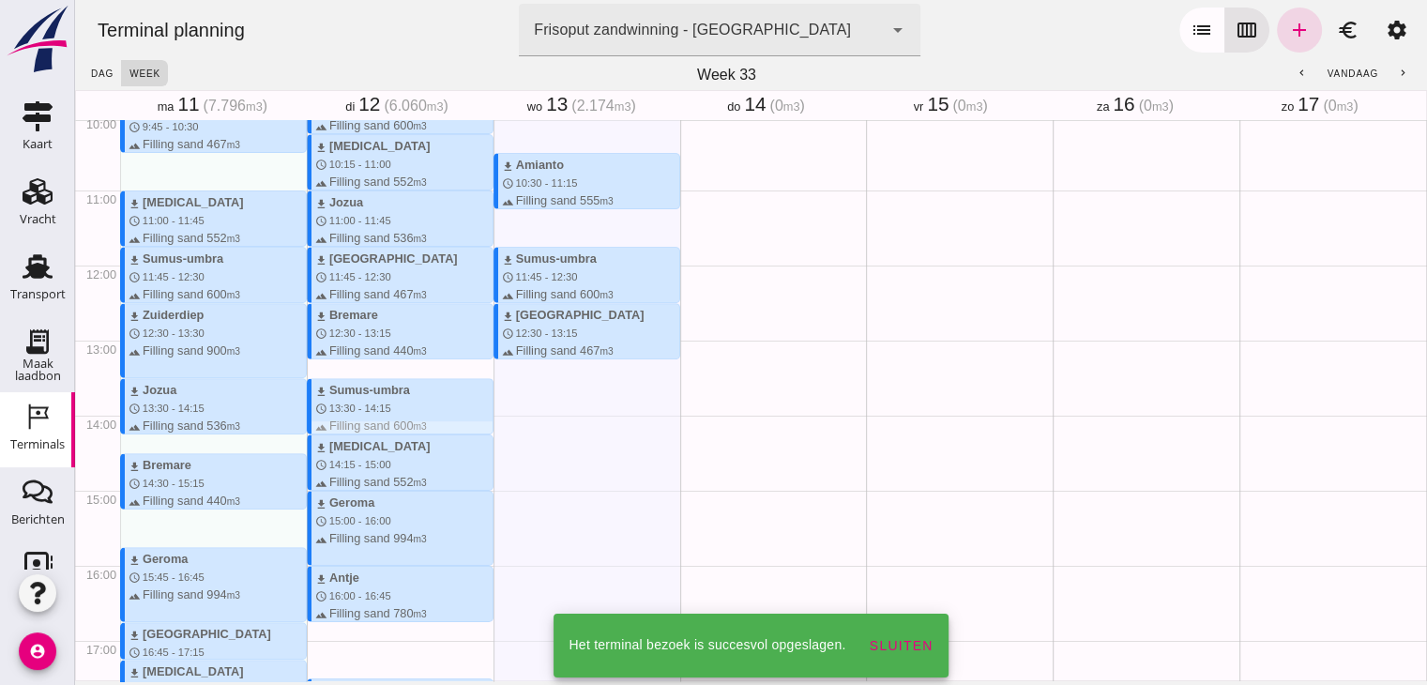
scroll to position [788, 0]
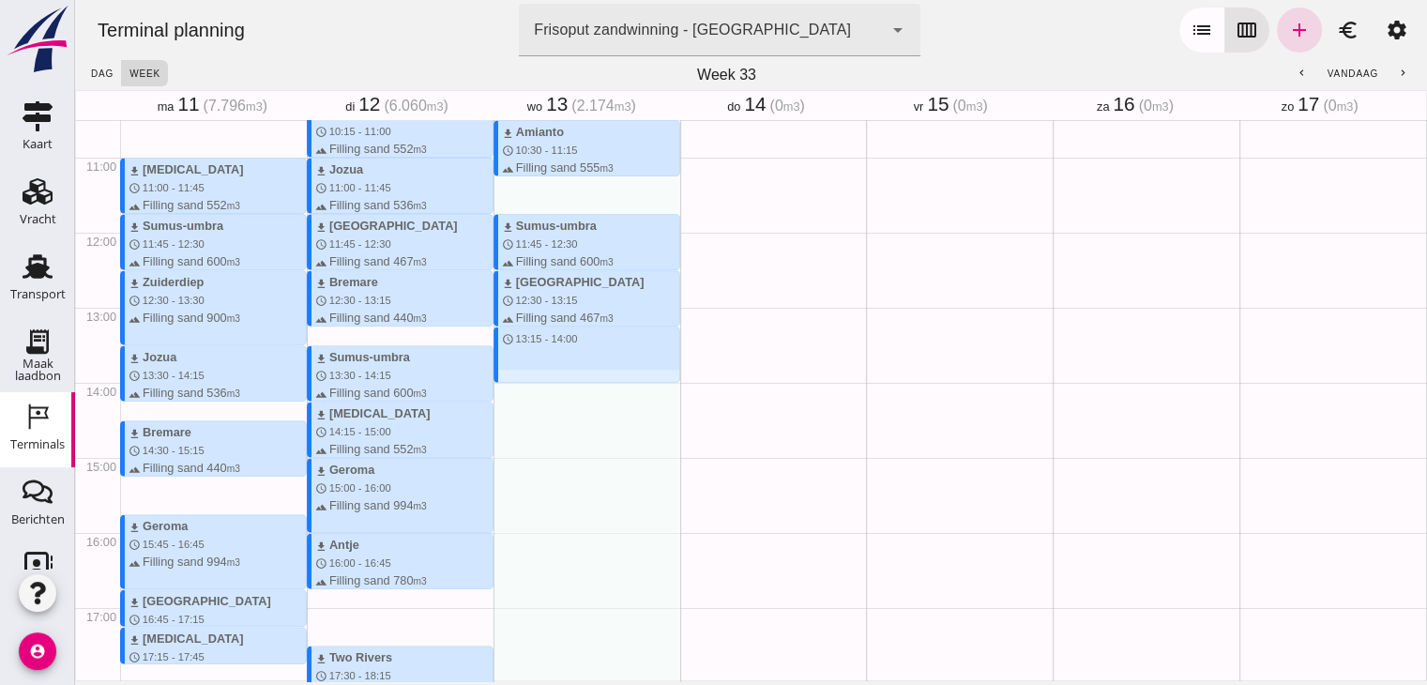
drag, startPoint x: 515, startPoint y: 332, endPoint x: 512, endPoint y: 376, distance: 44.2
click at [514, 376] on div "download [MEDICAL_DATA] schedule 9:15 - 10:00 terrain Filling sand 552 m3 downl…" at bounding box center [587, 232] width 187 height 1801
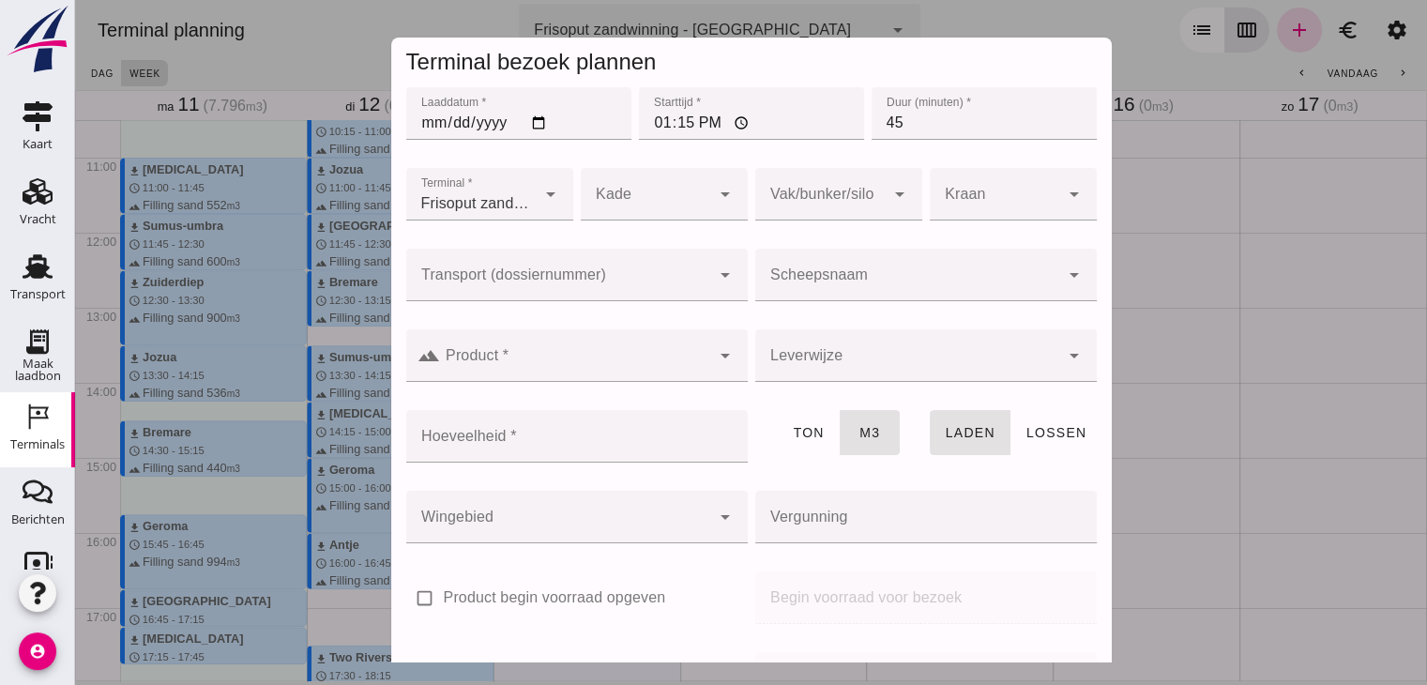
click at [855, 307] on div at bounding box center [926, 311] width 342 height 21
click input "Scheepsnaam"
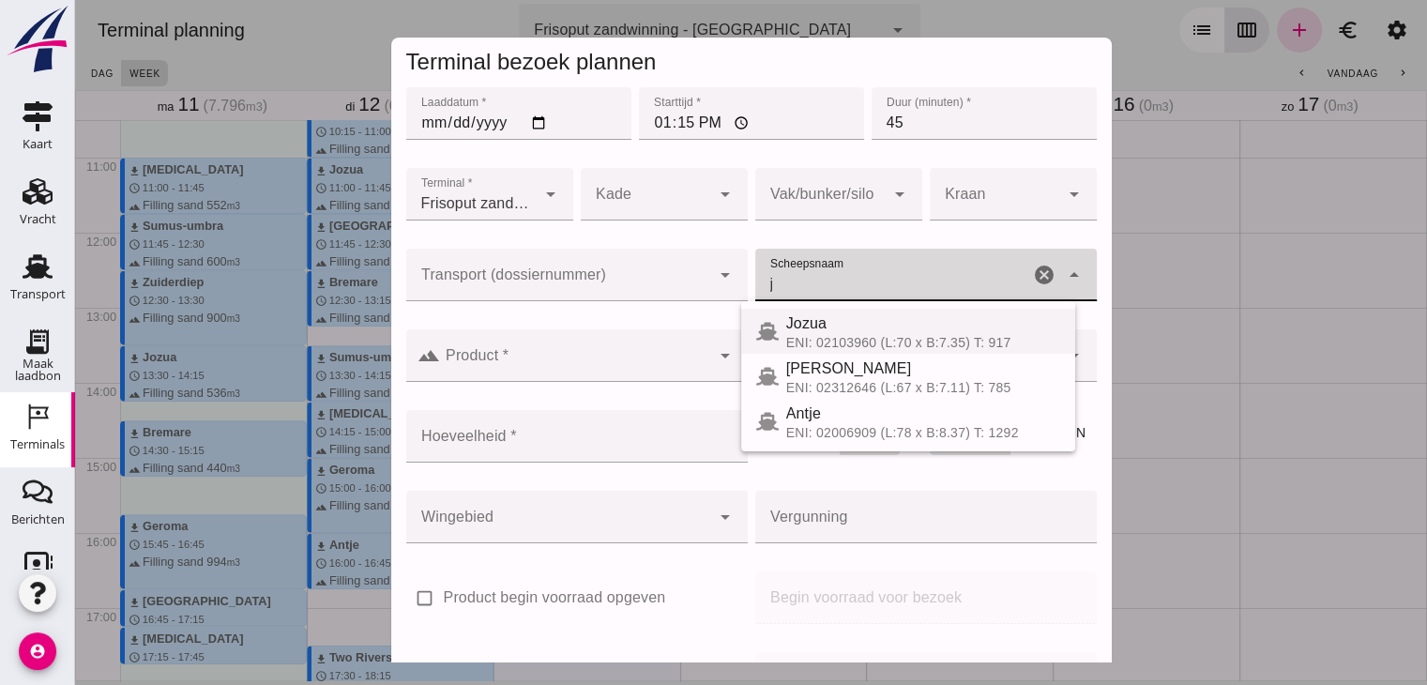
click at [878, 323] on div "Jozua" at bounding box center [923, 323] width 274 height 23
type input "Jozua"
type input "536"
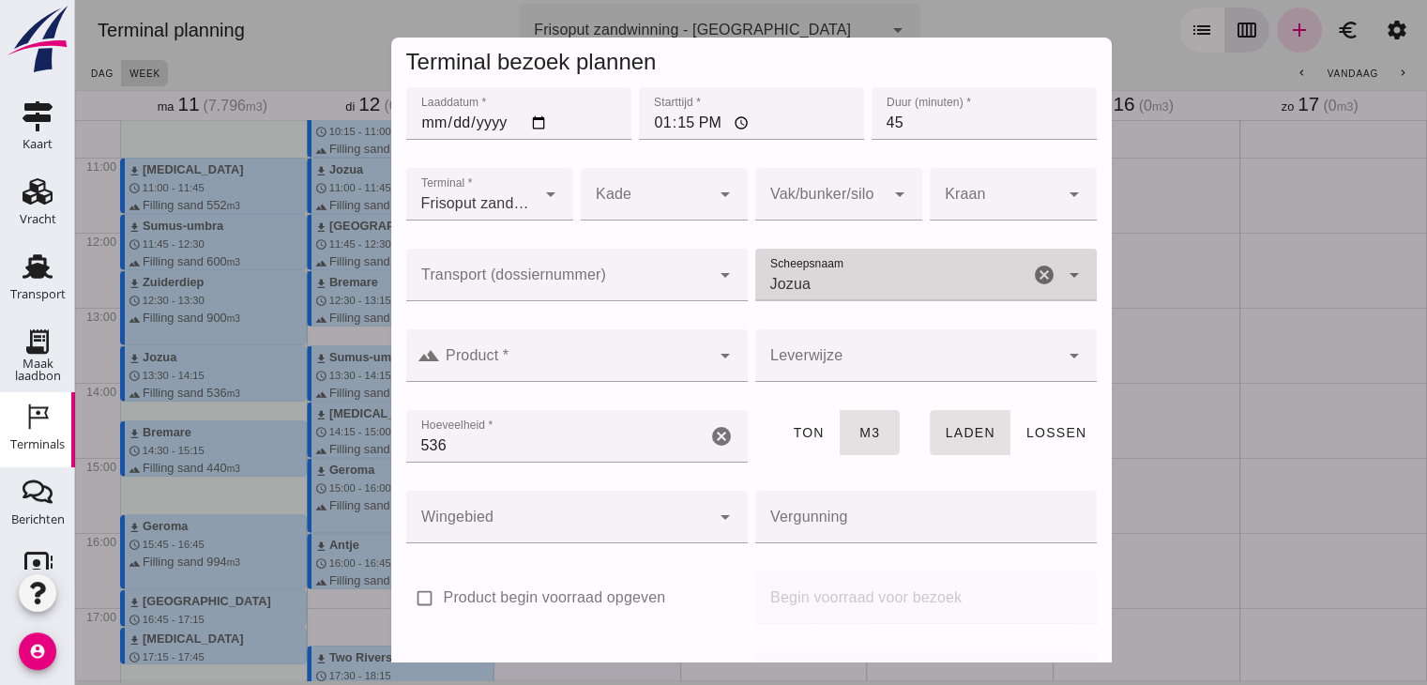
type input "Jozua"
click input "Product *"
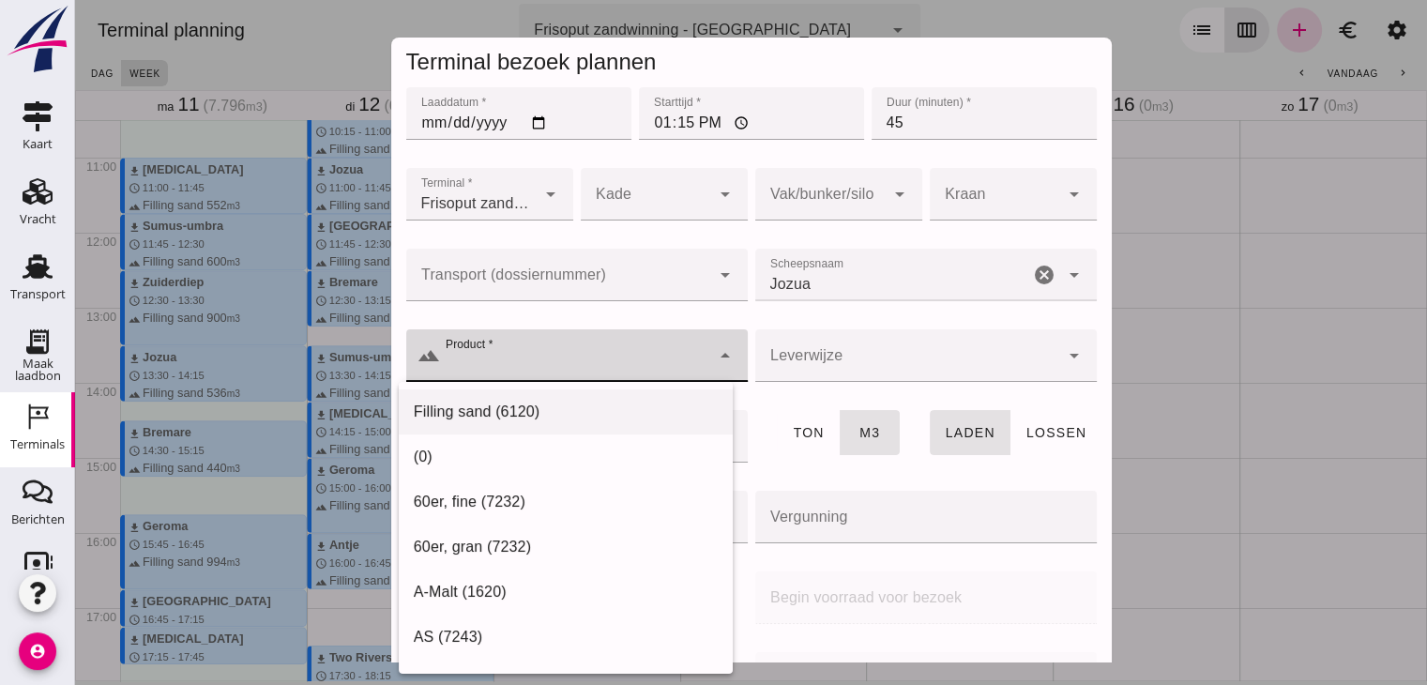
click at [565, 408] on div "Filling sand (6120)" at bounding box center [566, 412] width 304 height 23
type input "Filling sand (6120)"
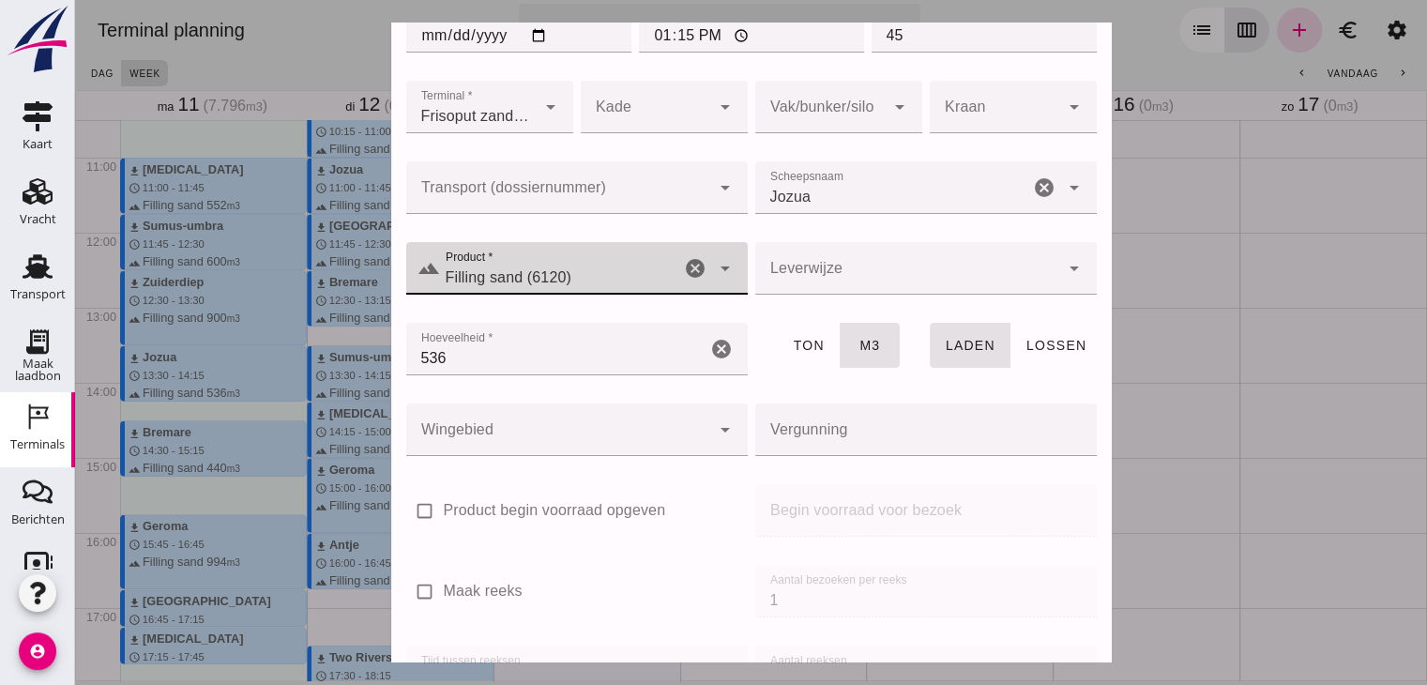
scroll to position [222, 0]
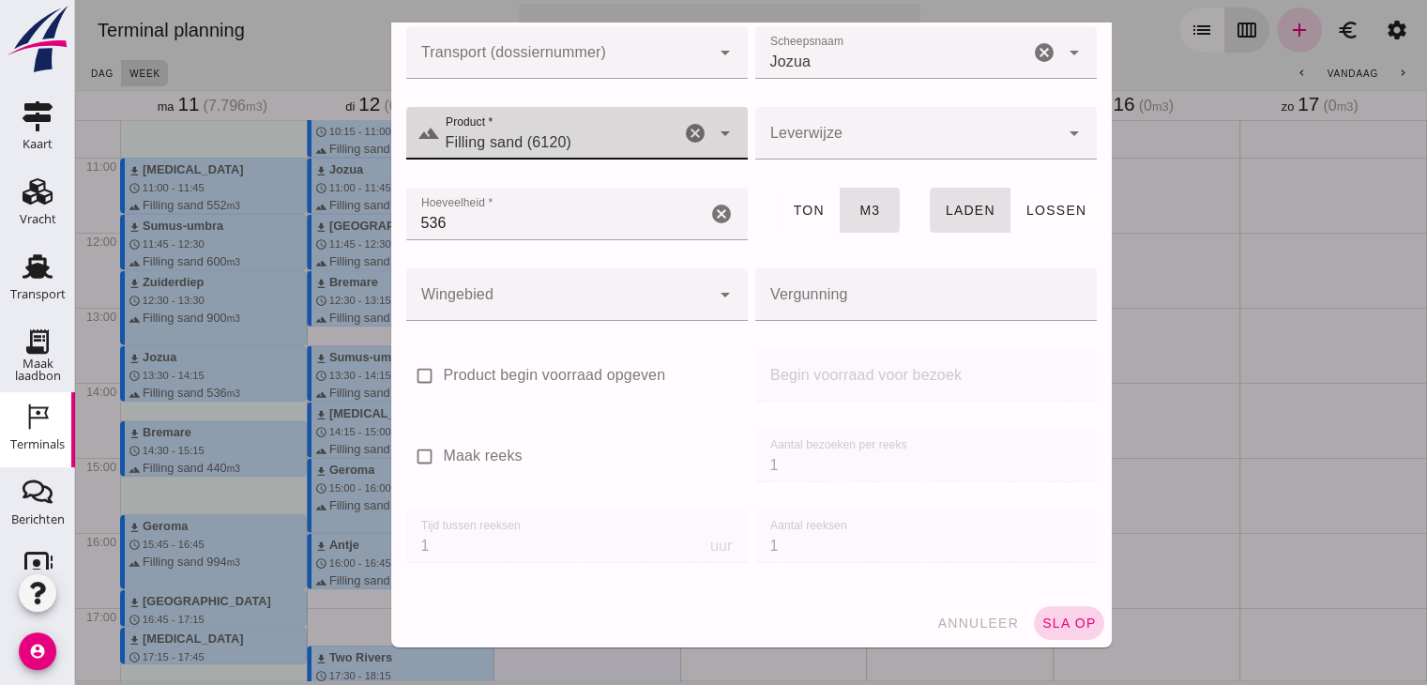
click span "sla op"
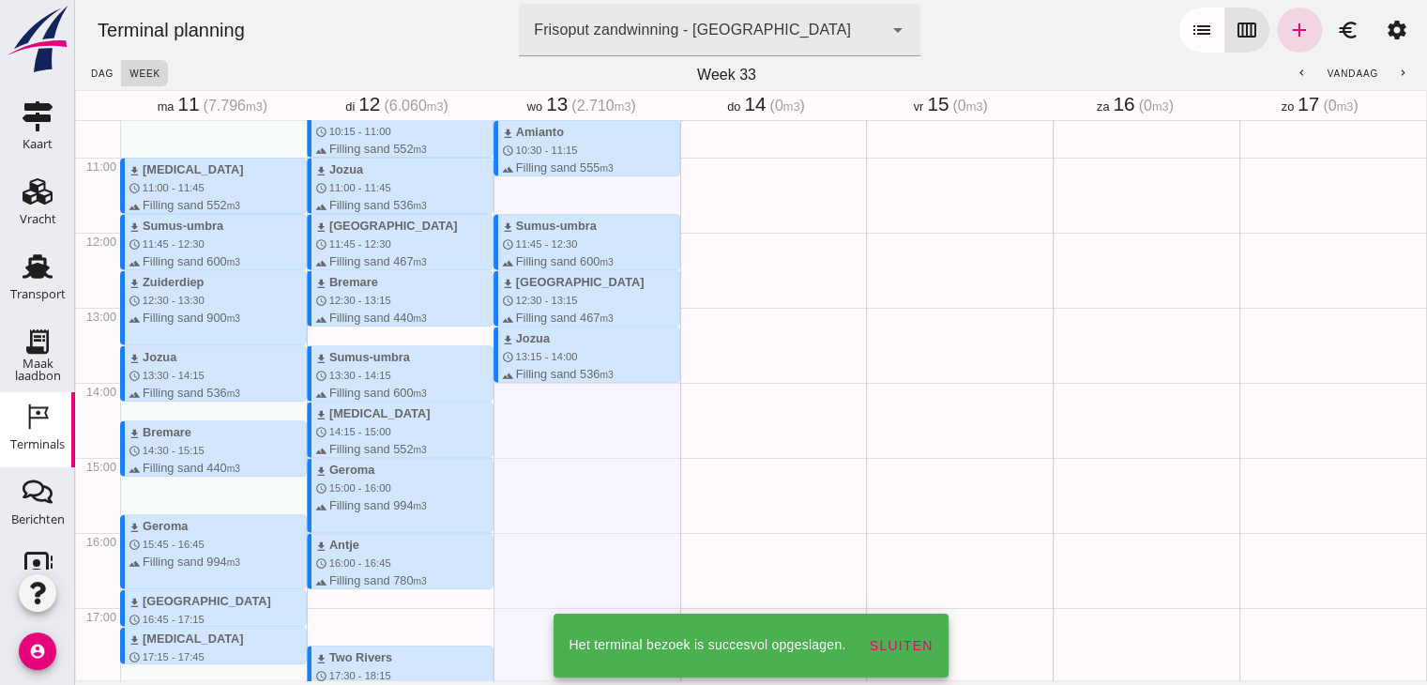
scroll to position [882, 0]
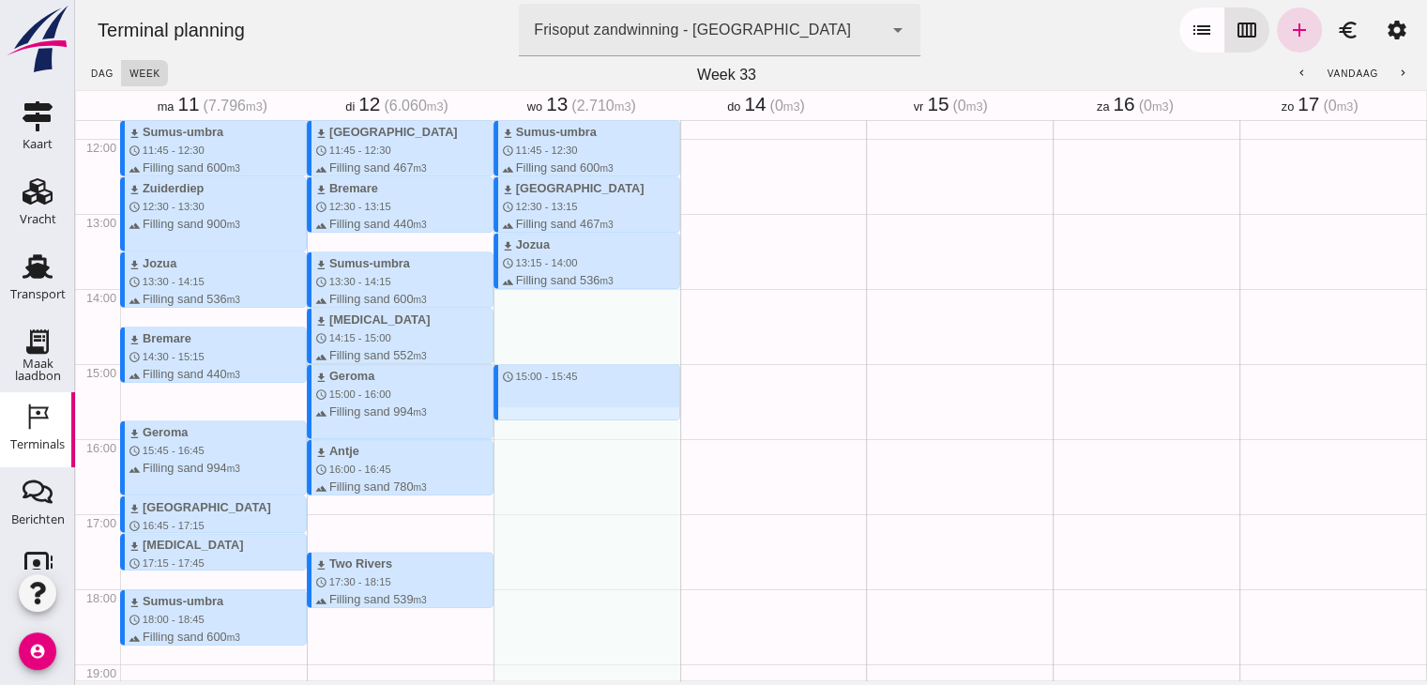
drag, startPoint x: 511, startPoint y: 363, endPoint x: 522, endPoint y: 425, distance: 62.8
click at [522, 425] on div "download [MEDICAL_DATA] schedule 9:15 - 10:00 terrain Filling sand 552 m3 downl…" at bounding box center [587, 138] width 187 height 1801
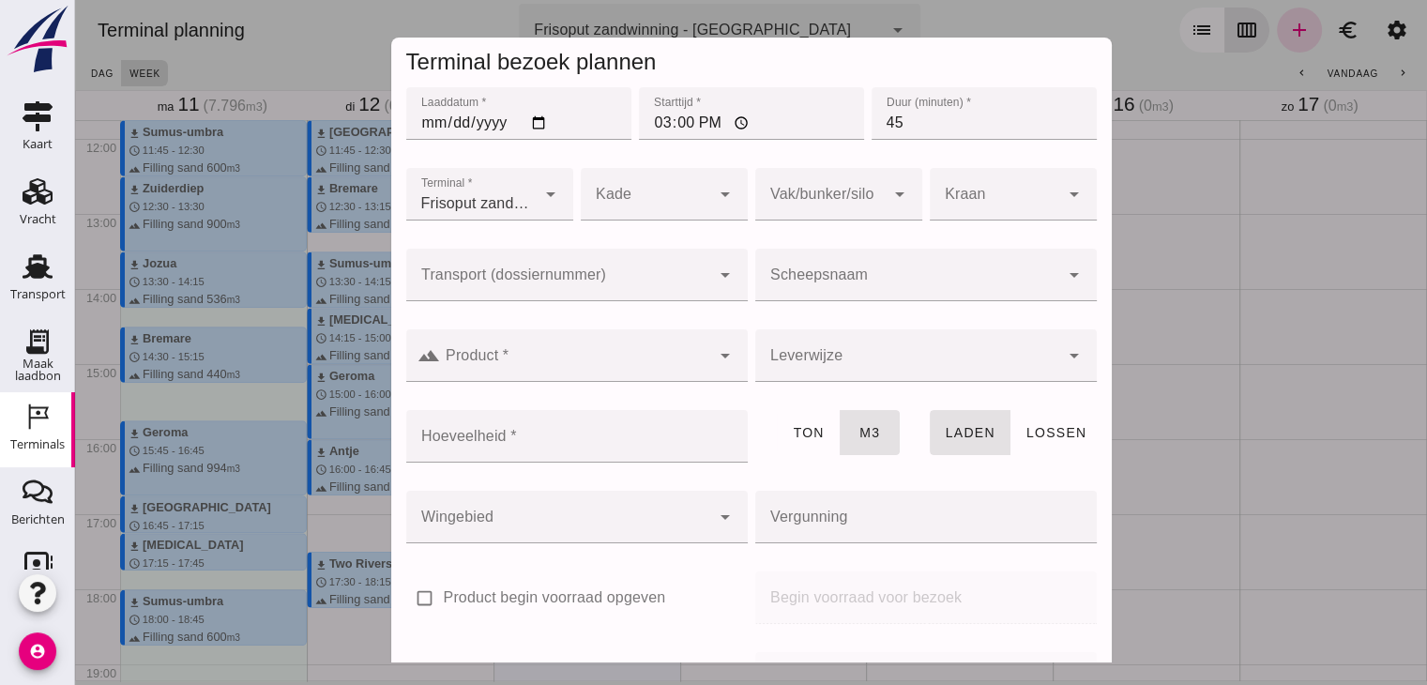
click div
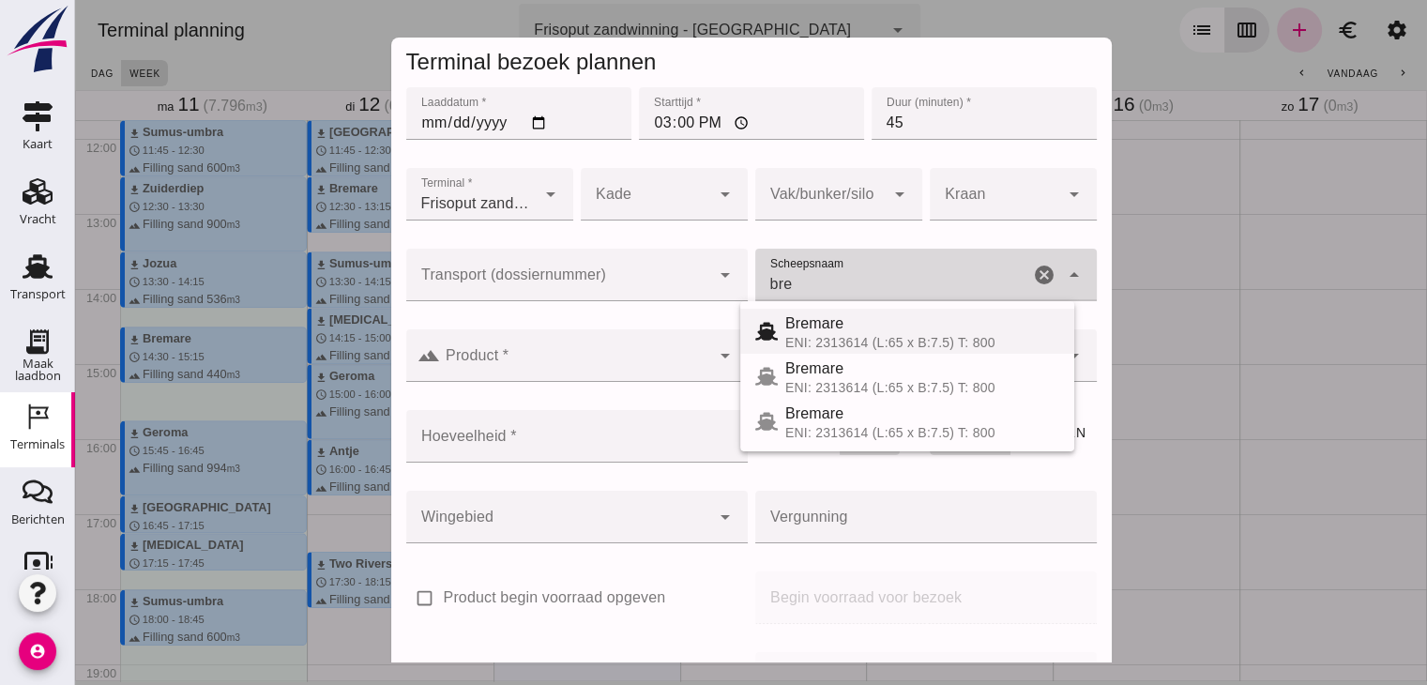
click at [895, 327] on div "Bremare" at bounding box center [922, 323] width 274 height 23
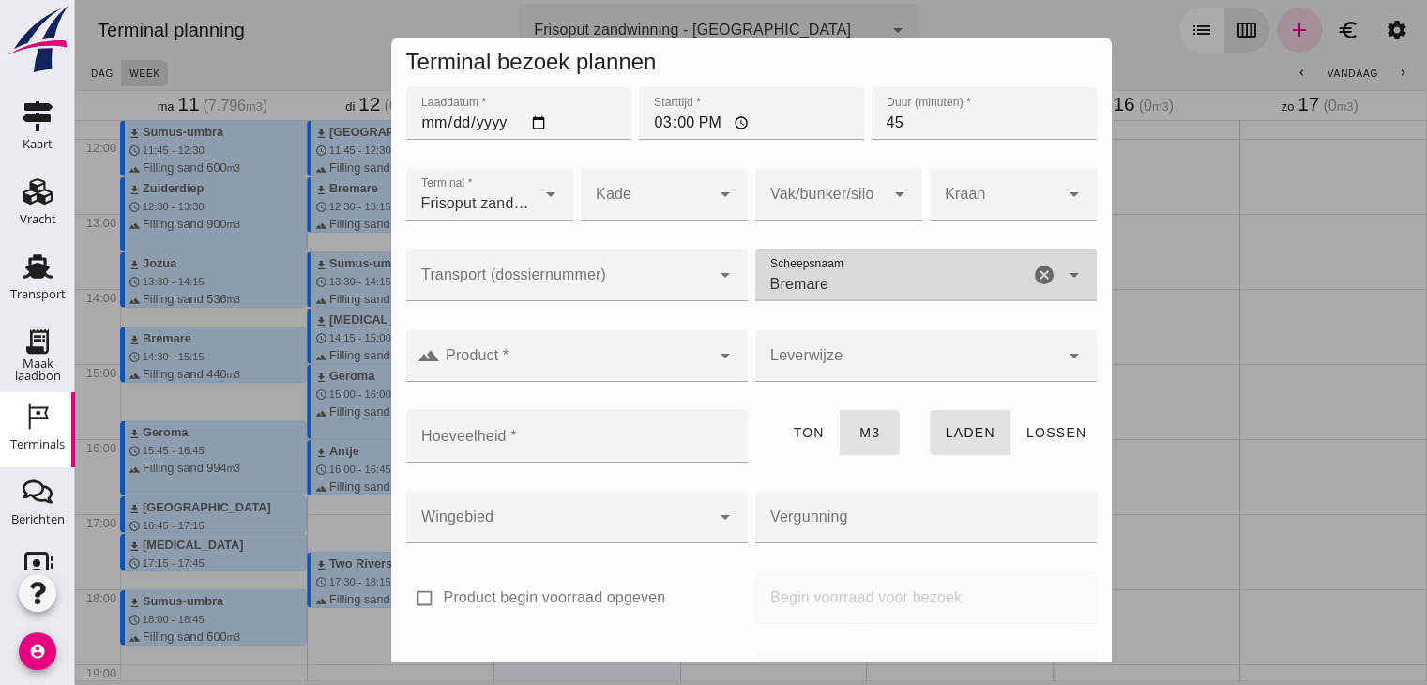
type input "Bremare"
click input "Product *"
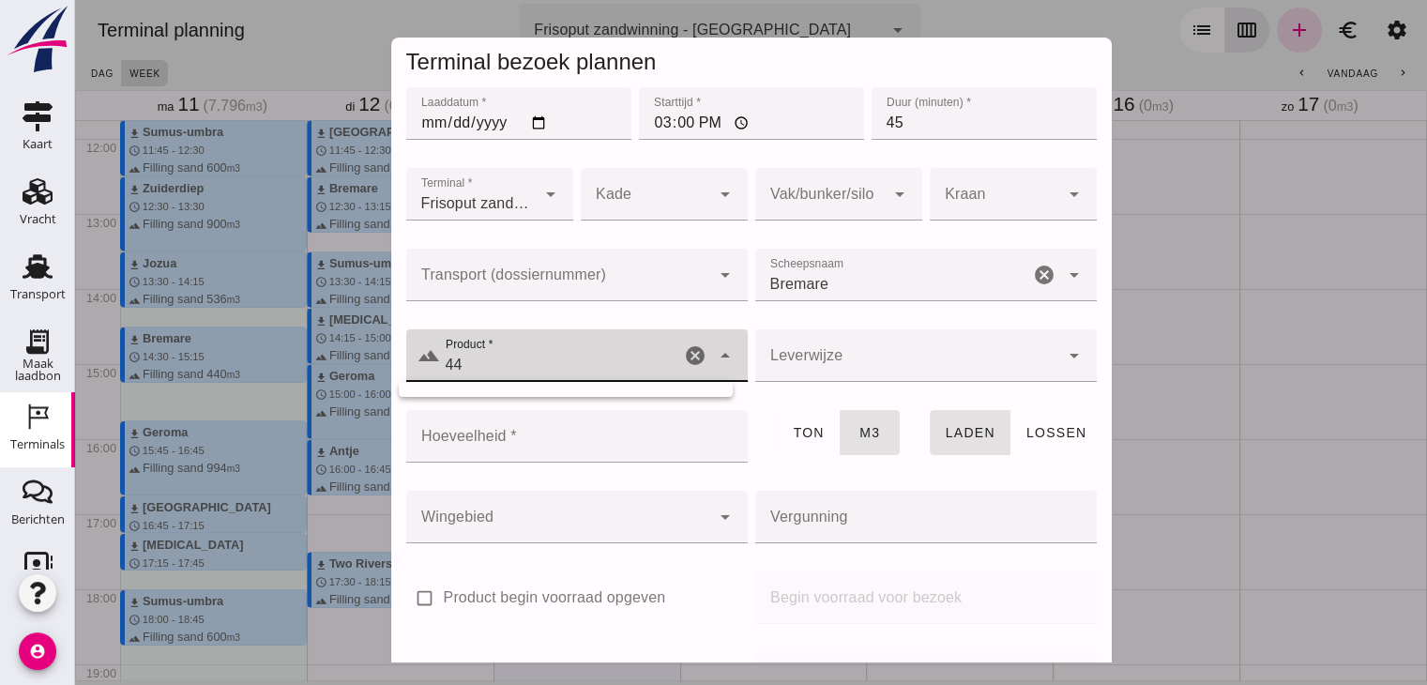
type input "4"
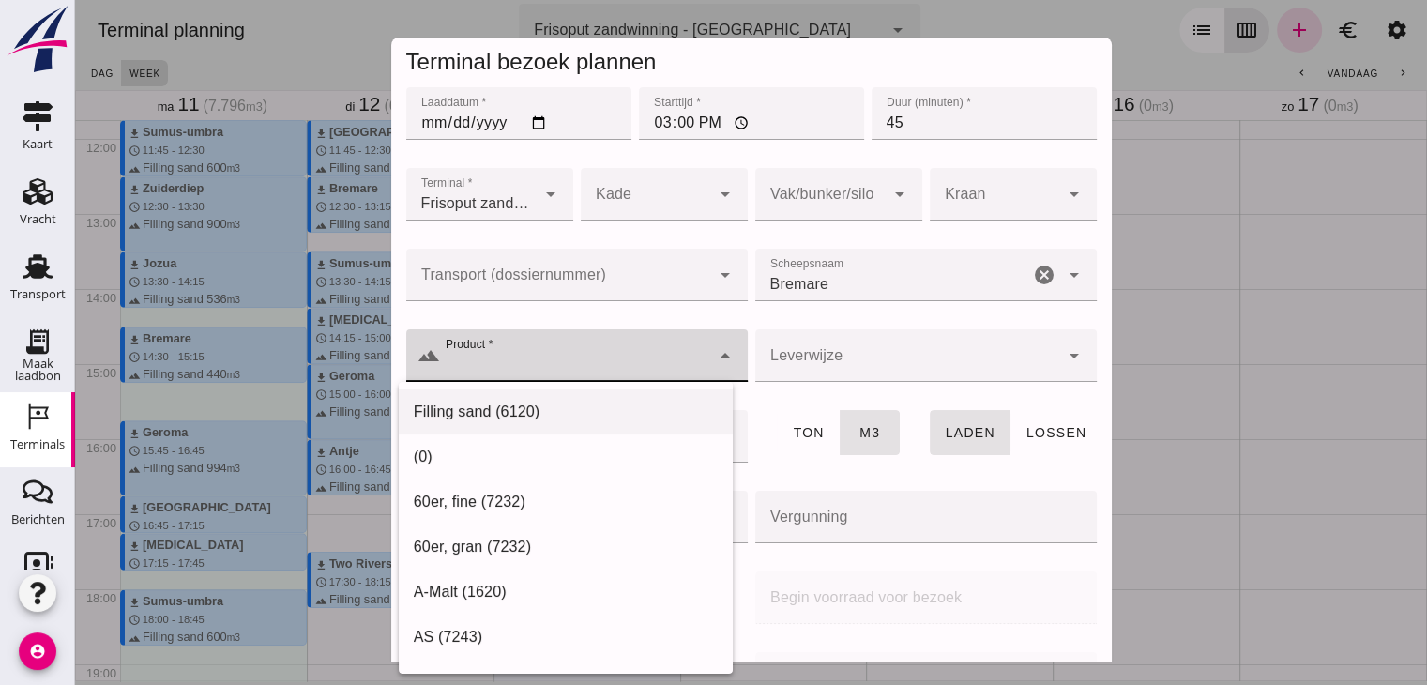
click at [470, 422] on div "Filling sand (6120)" at bounding box center [566, 412] width 304 height 23
type input "Filling sand (6120)"
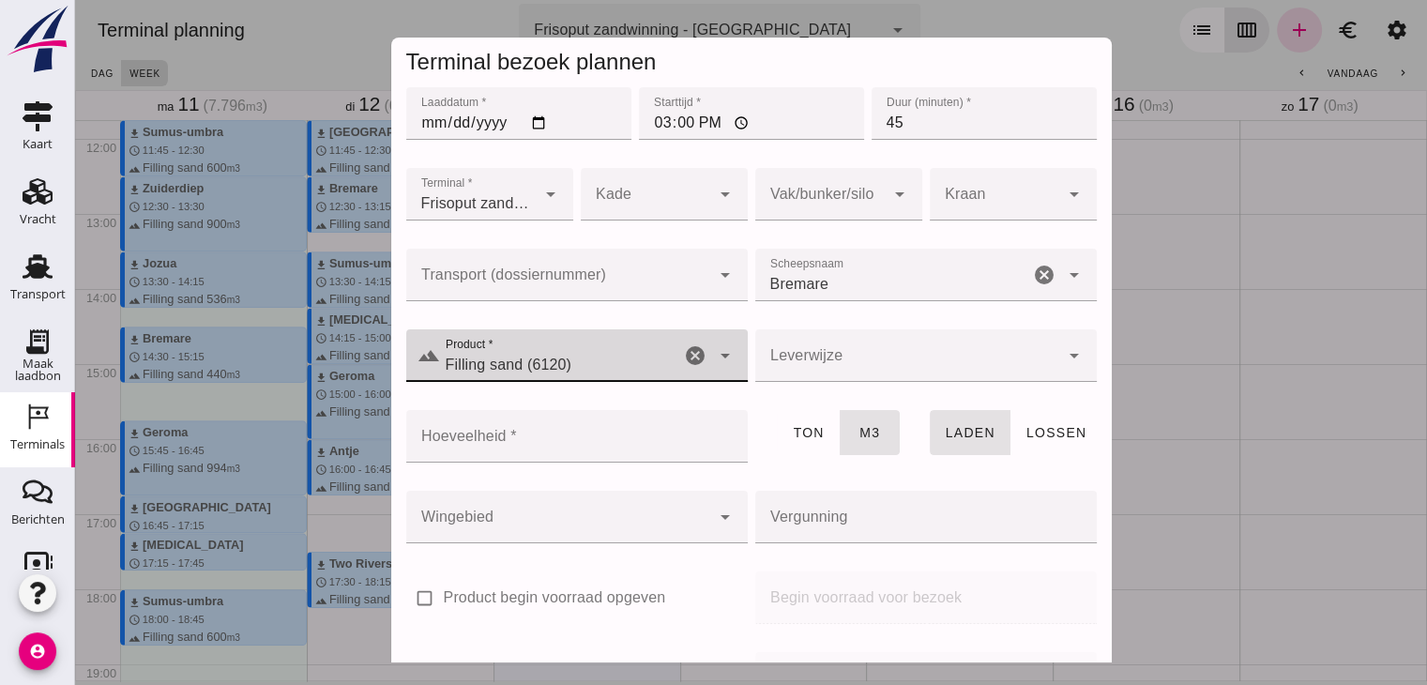
click input "Hoeveelheid *"
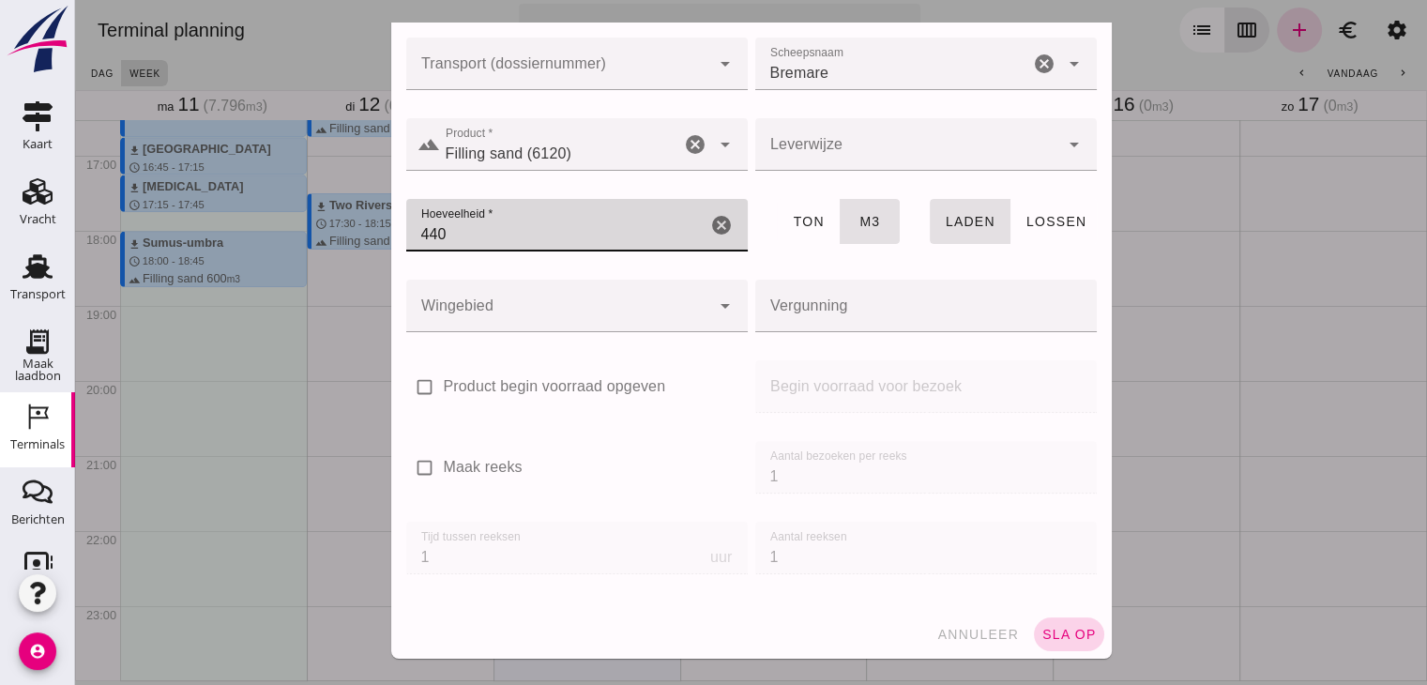
scroll to position [222, 0]
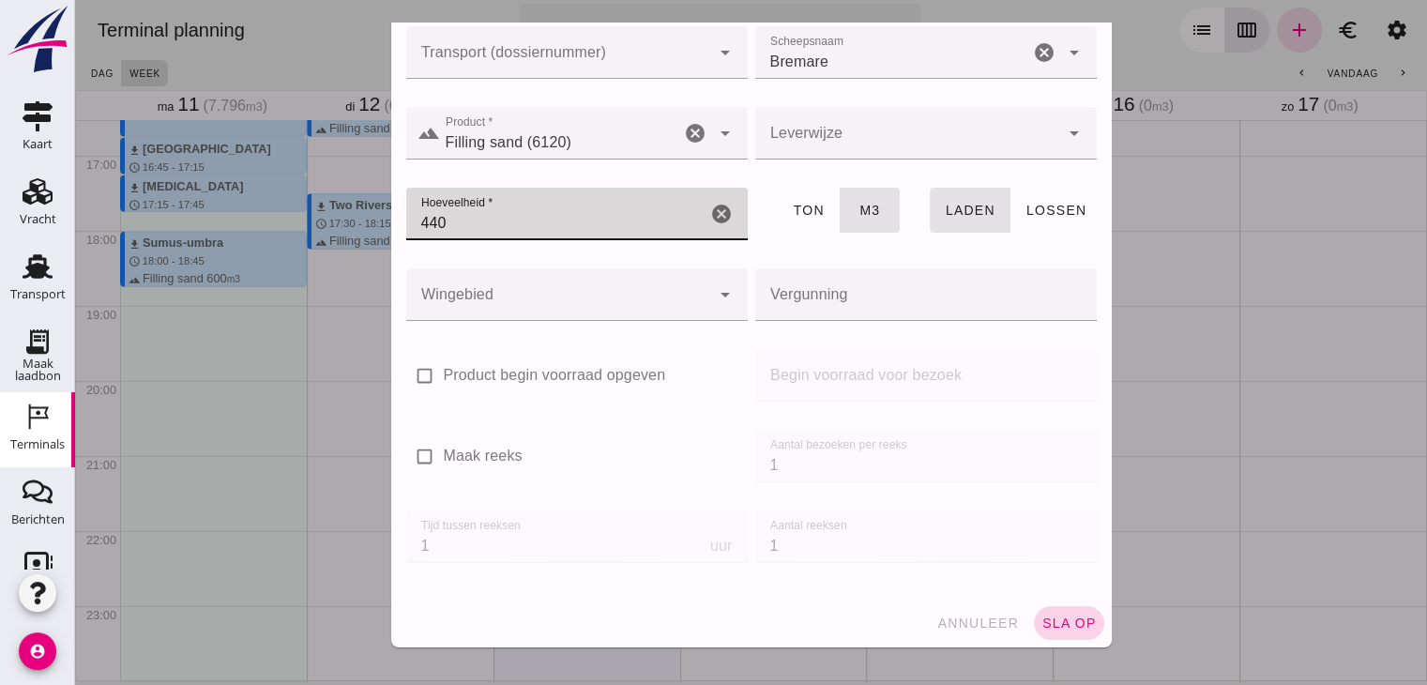
type input "440"
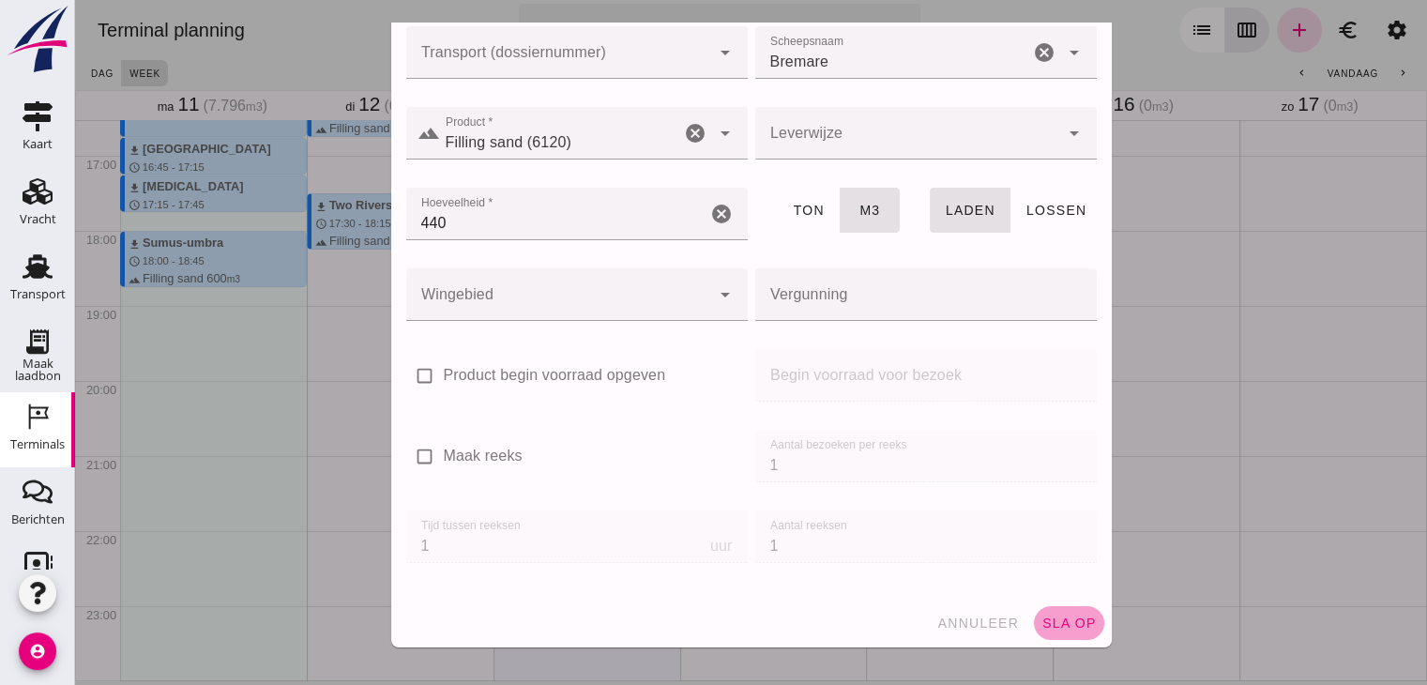
click span "sla op"
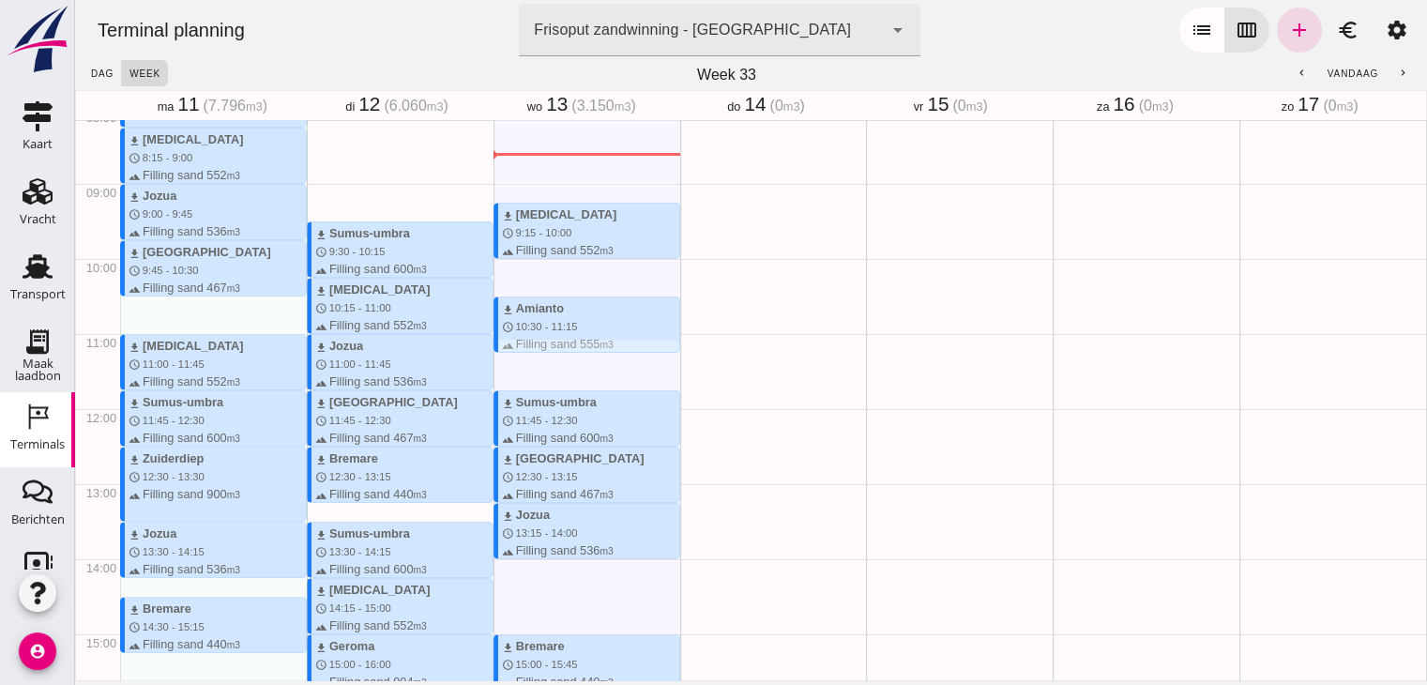
scroll to position [584, 0]
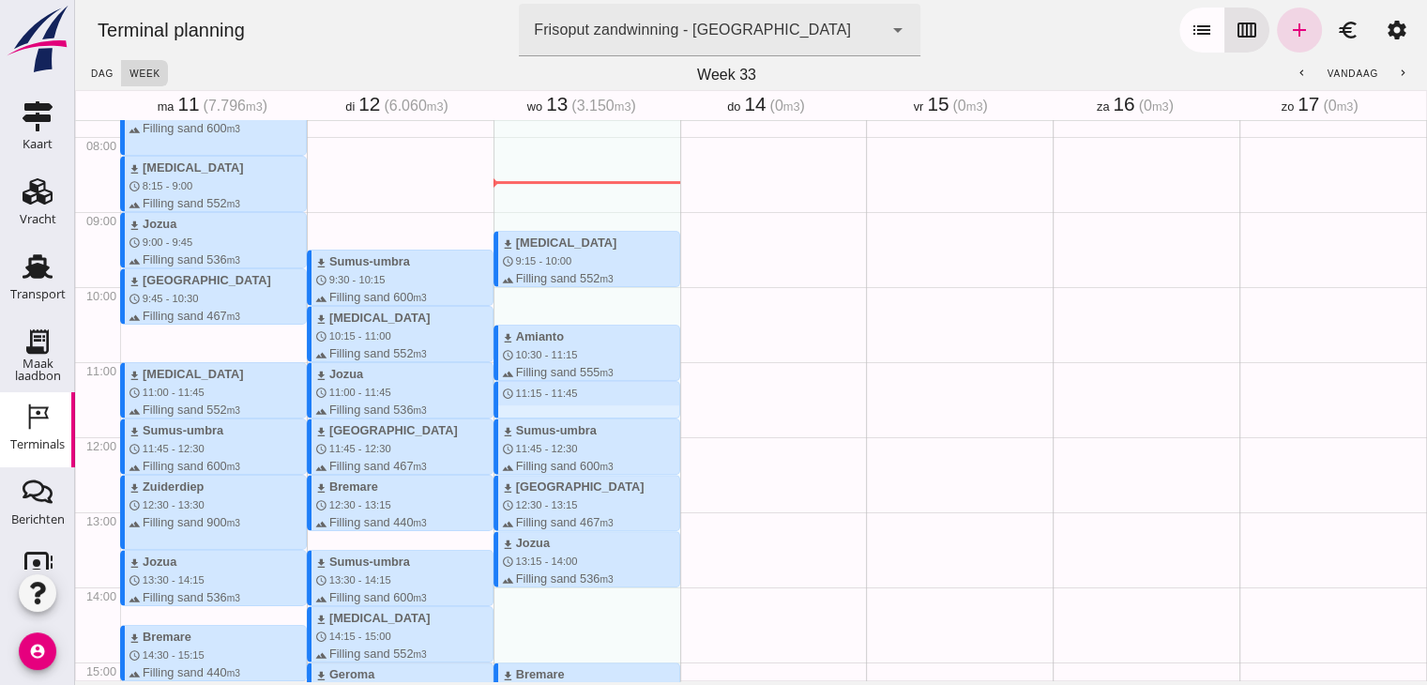
drag, startPoint x: 555, startPoint y: 388, endPoint x: 556, endPoint y: 414, distance: 25.4
click at [556, 414] on div "download [MEDICAL_DATA] schedule 9:15 - 10:00 terrain Filling sand 552 m3 downl…" at bounding box center [587, 436] width 187 height 1801
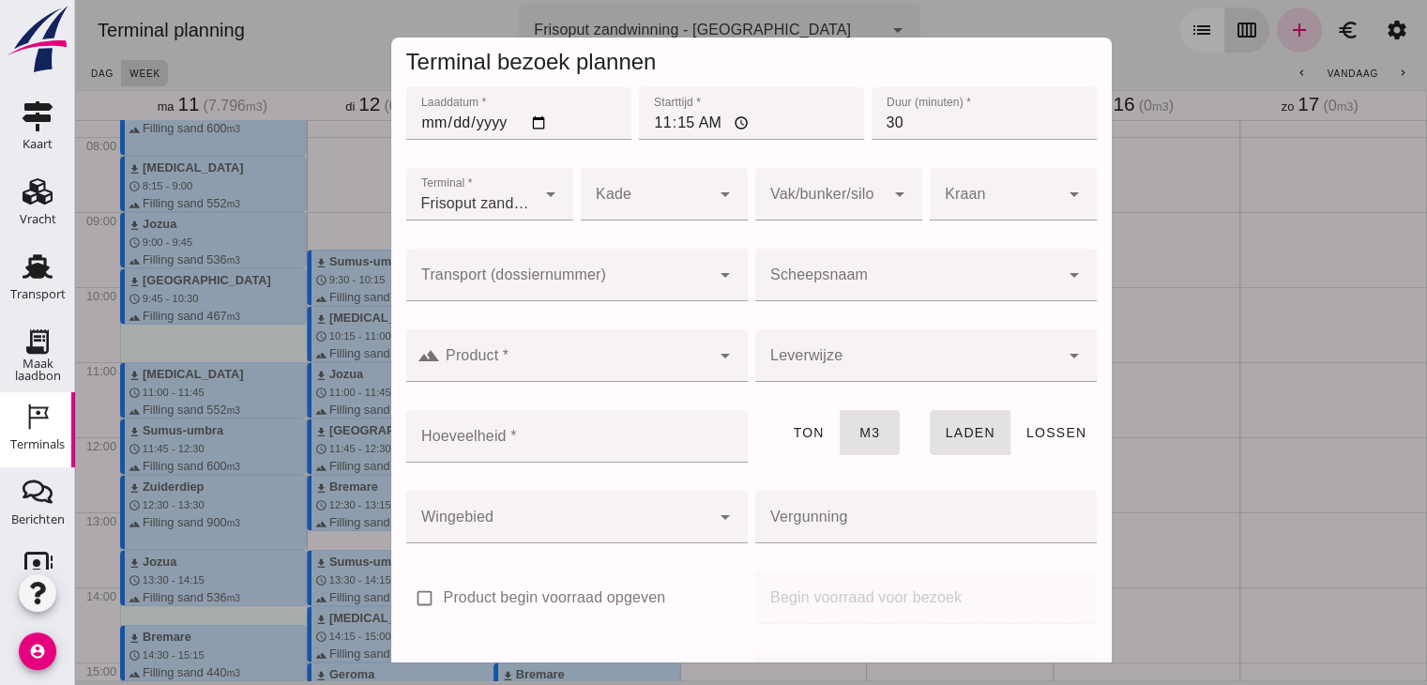
click input "Scheepsnaam"
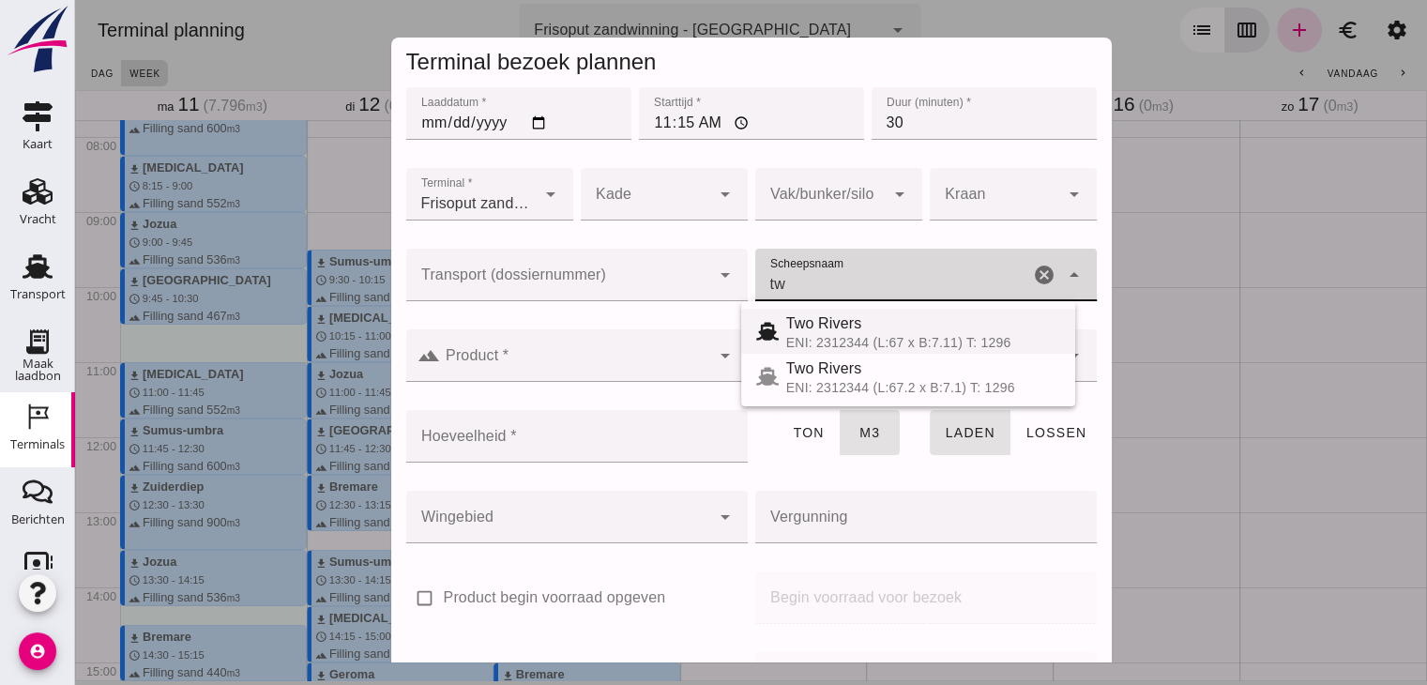
click at [826, 320] on div "Two Rivers" at bounding box center [923, 323] width 274 height 23
type input "Two Rivers"
type input "539"
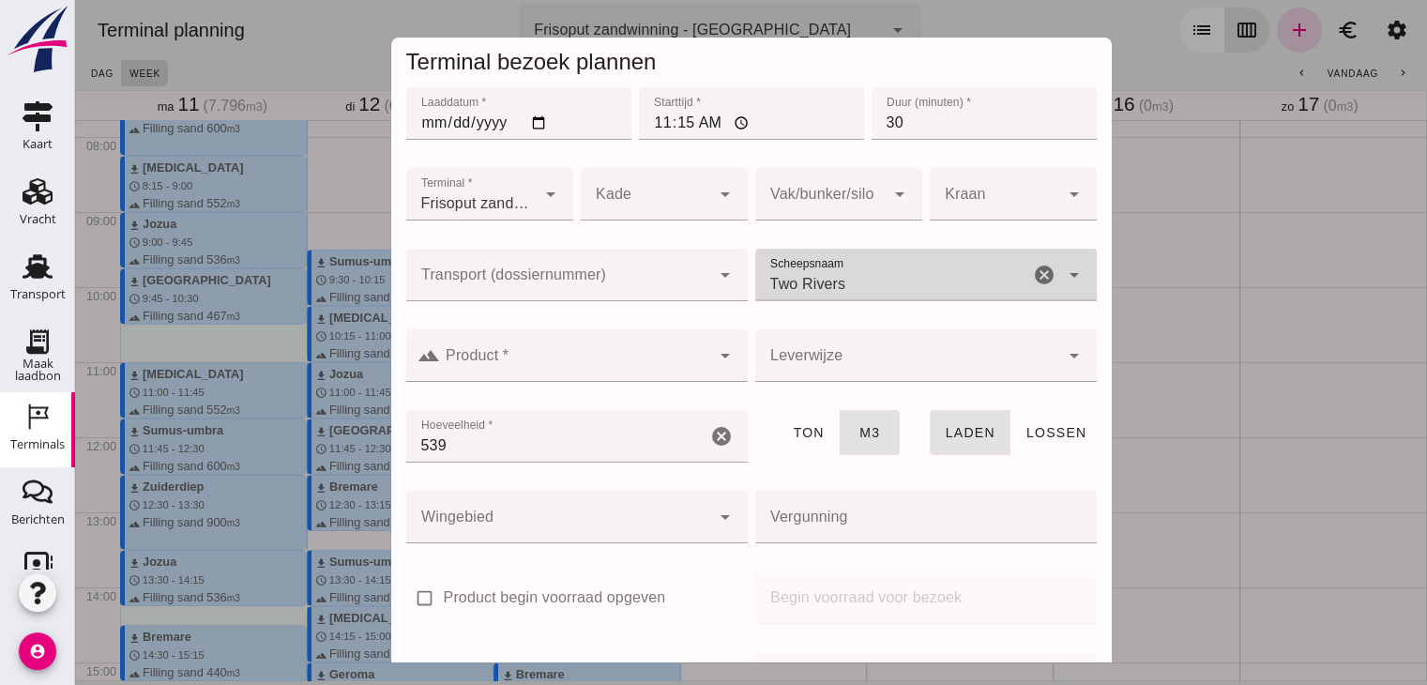
type input "Two Rivers"
click input "Product *"
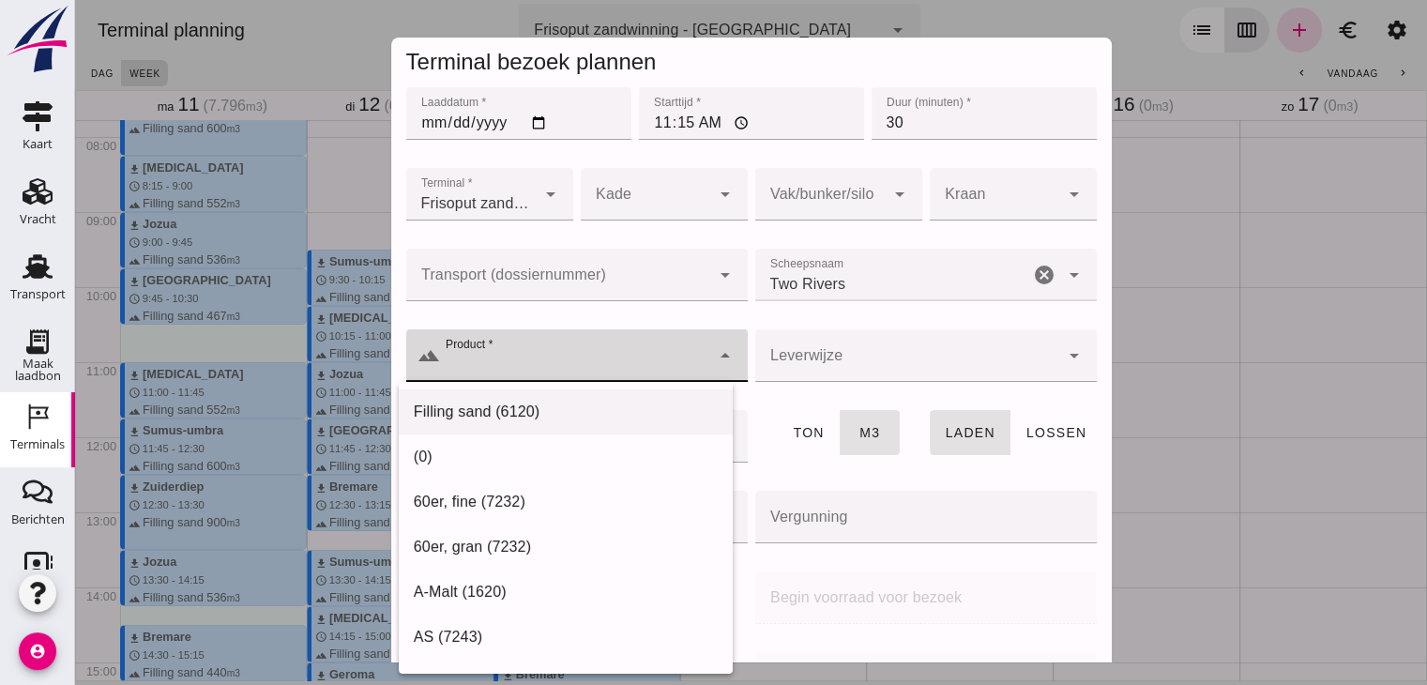
click at [488, 615] on div "Filling sand (6120)" at bounding box center [566, 637] width 334 height 45
type input "Filling sand (6120)"
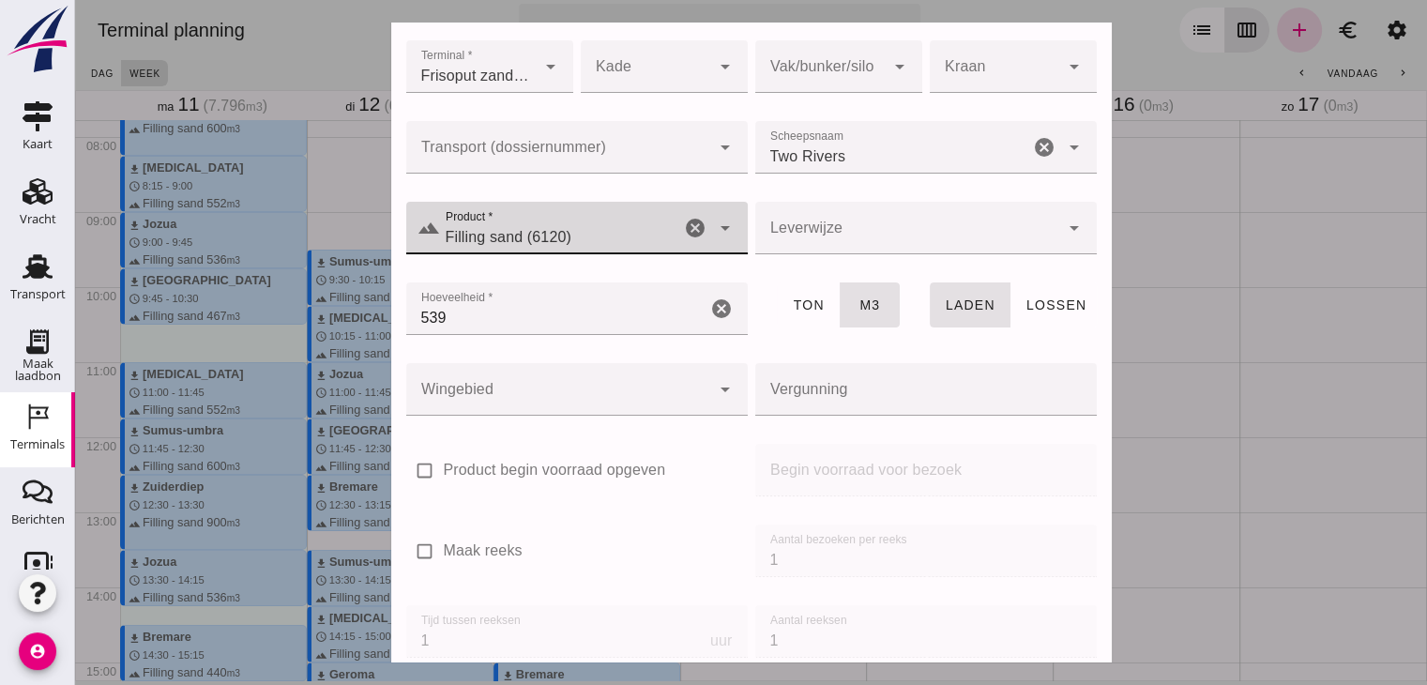
scroll to position [222, 0]
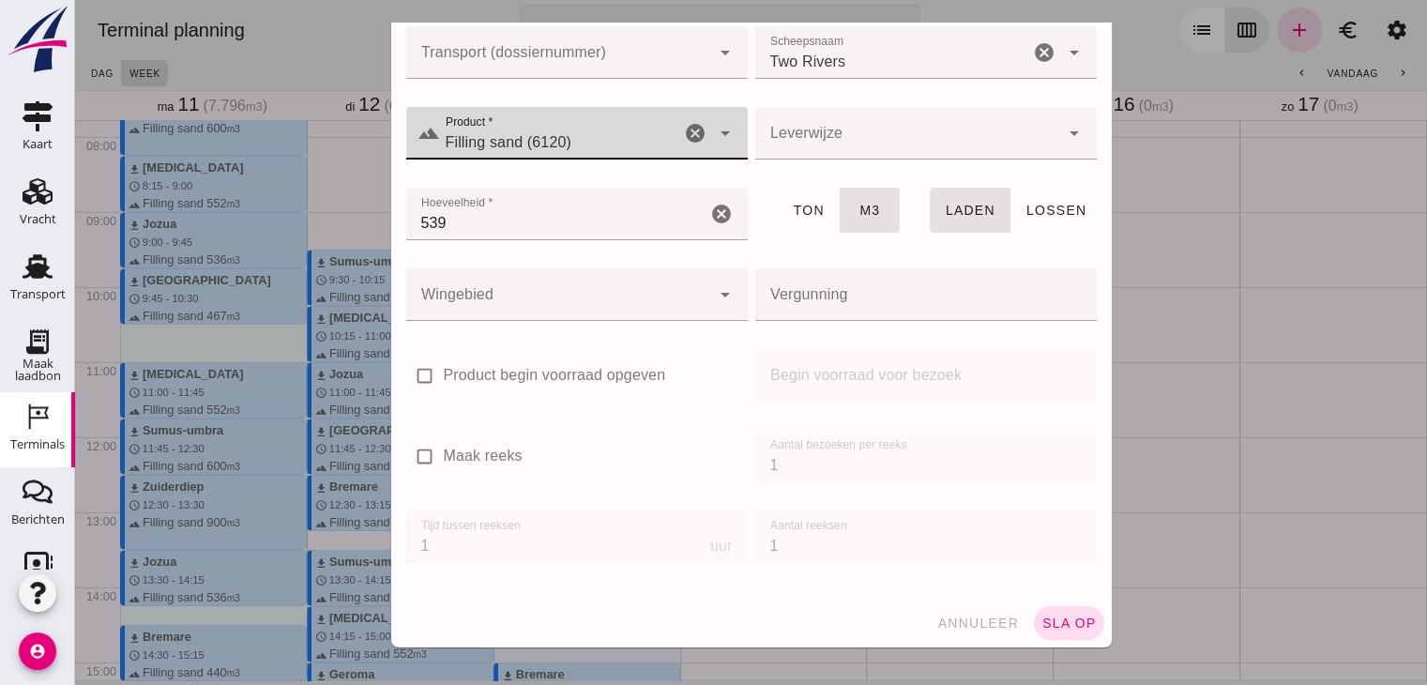
click button "sla op"
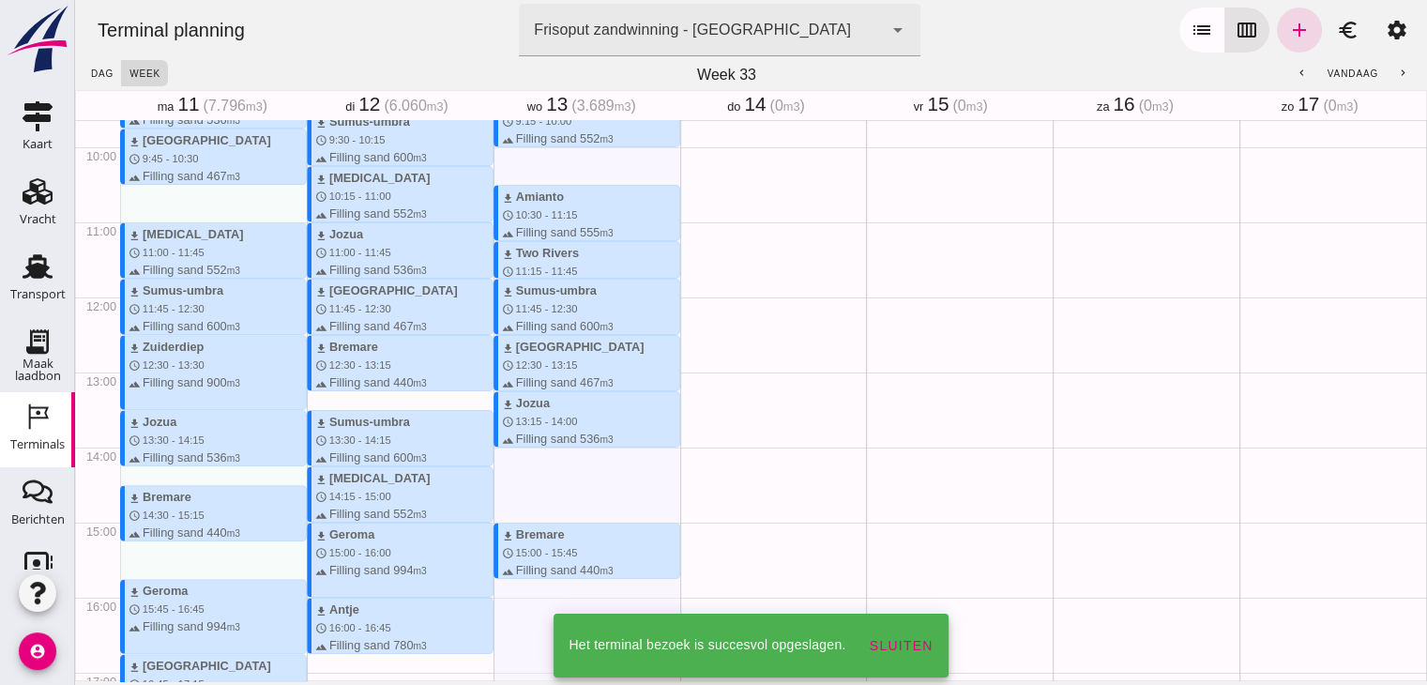
scroll to position [865, 0]
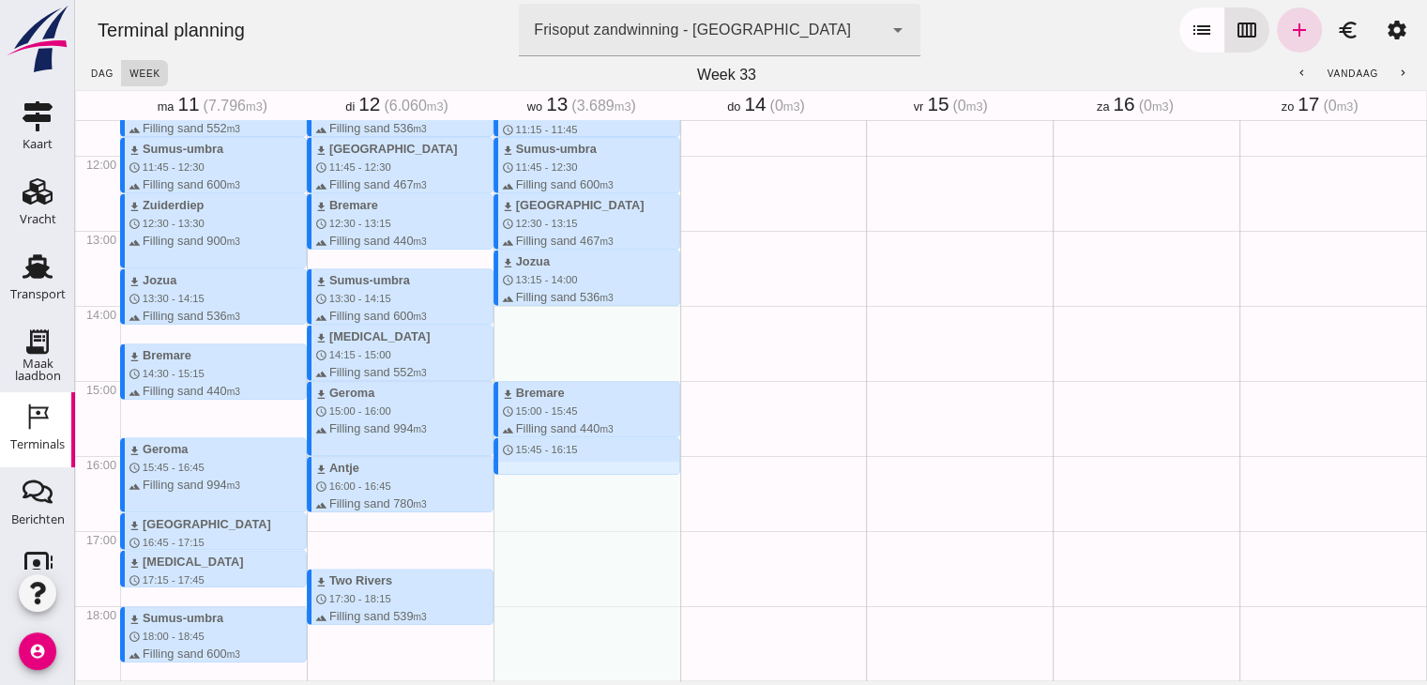
drag, startPoint x: 544, startPoint y: 443, endPoint x: 544, endPoint y: 478, distance: 34.7
click at [544, 478] on div "download [MEDICAL_DATA] schedule 9:15 - 10:00 terrain Filling sand 552 m3 downl…" at bounding box center [587, 155] width 187 height 1801
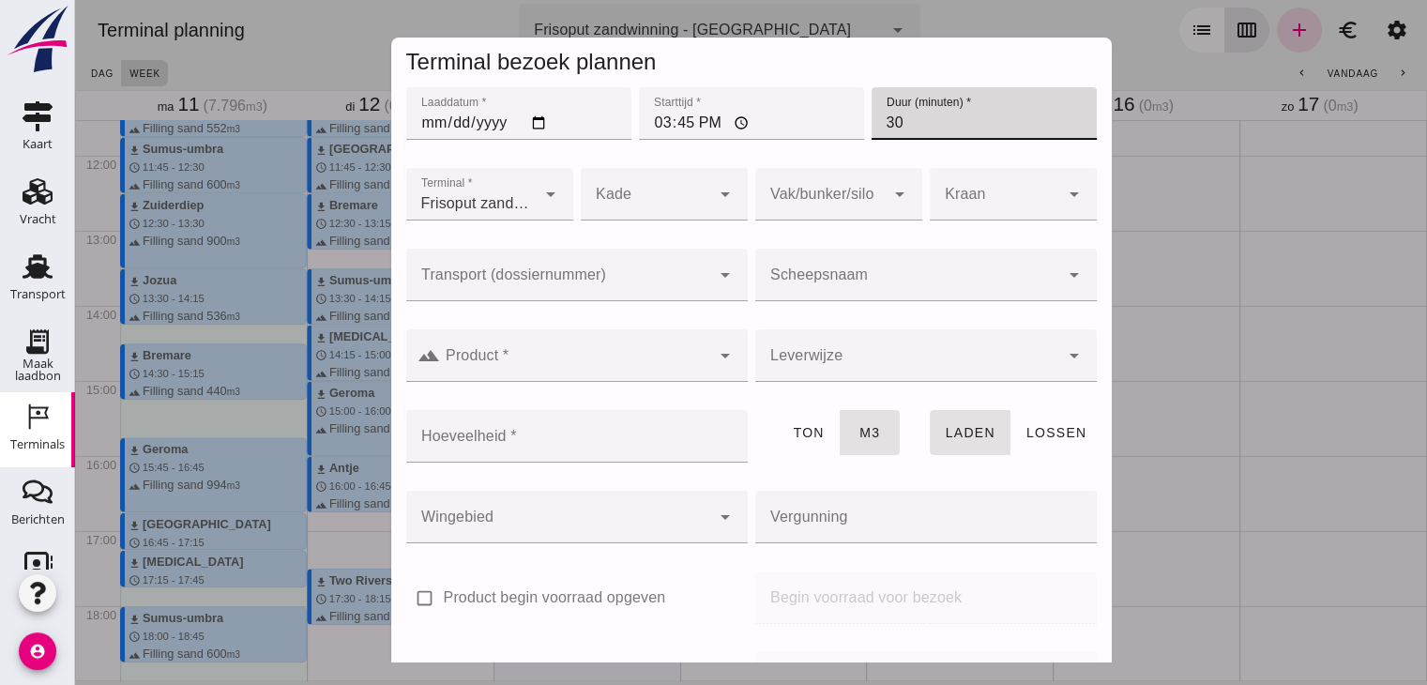
drag, startPoint x: 886, startPoint y: 129, endPoint x: 832, endPoint y: 129, distance: 53.5
click at [832, 129] on div "Laaddatum * Laaddatum * [DATE] Starttijd * Starttijd * 15:45 Duur (minuten) * D…" at bounding box center [752, 124] width 698 height 81
type input "45"
click at [840, 304] on div at bounding box center [926, 311] width 342 height 21
click div
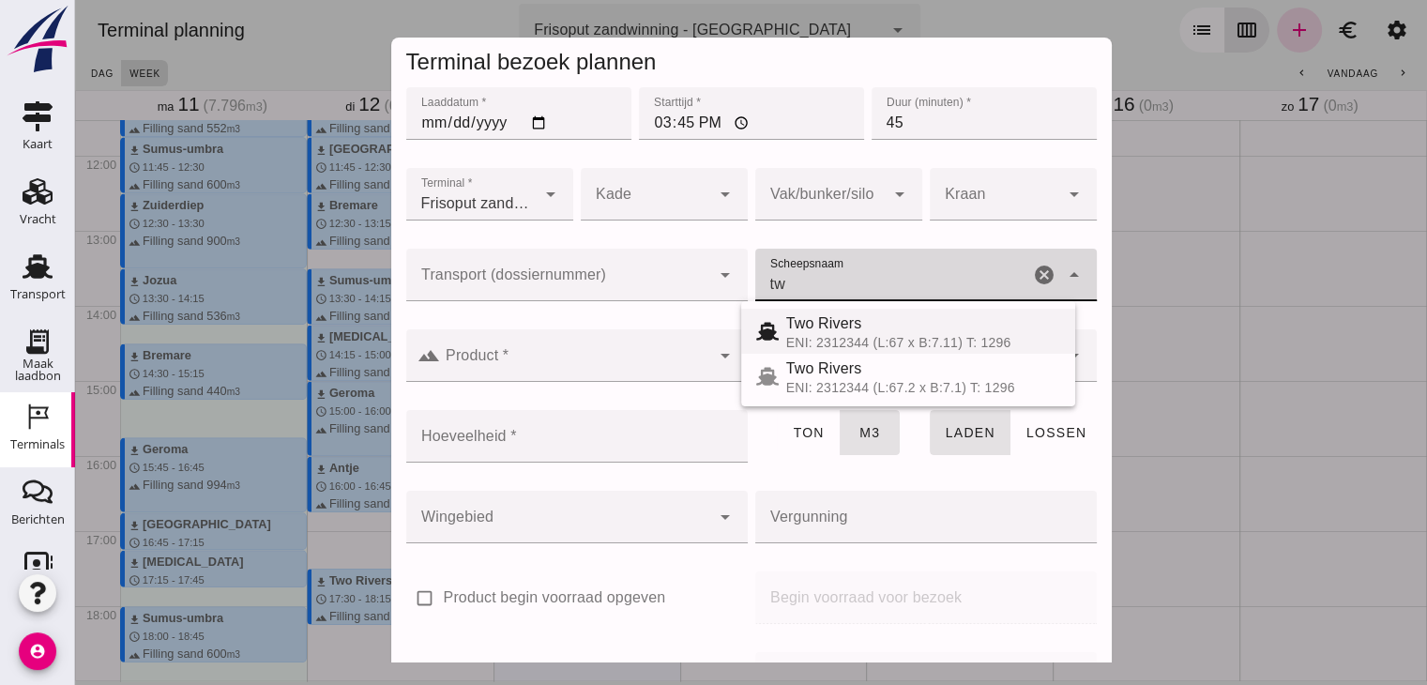
click at [847, 327] on div "Two Rivers" at bounding box center [923, 323] width 274 height 23
type input "Two Rivers"
type input "539"
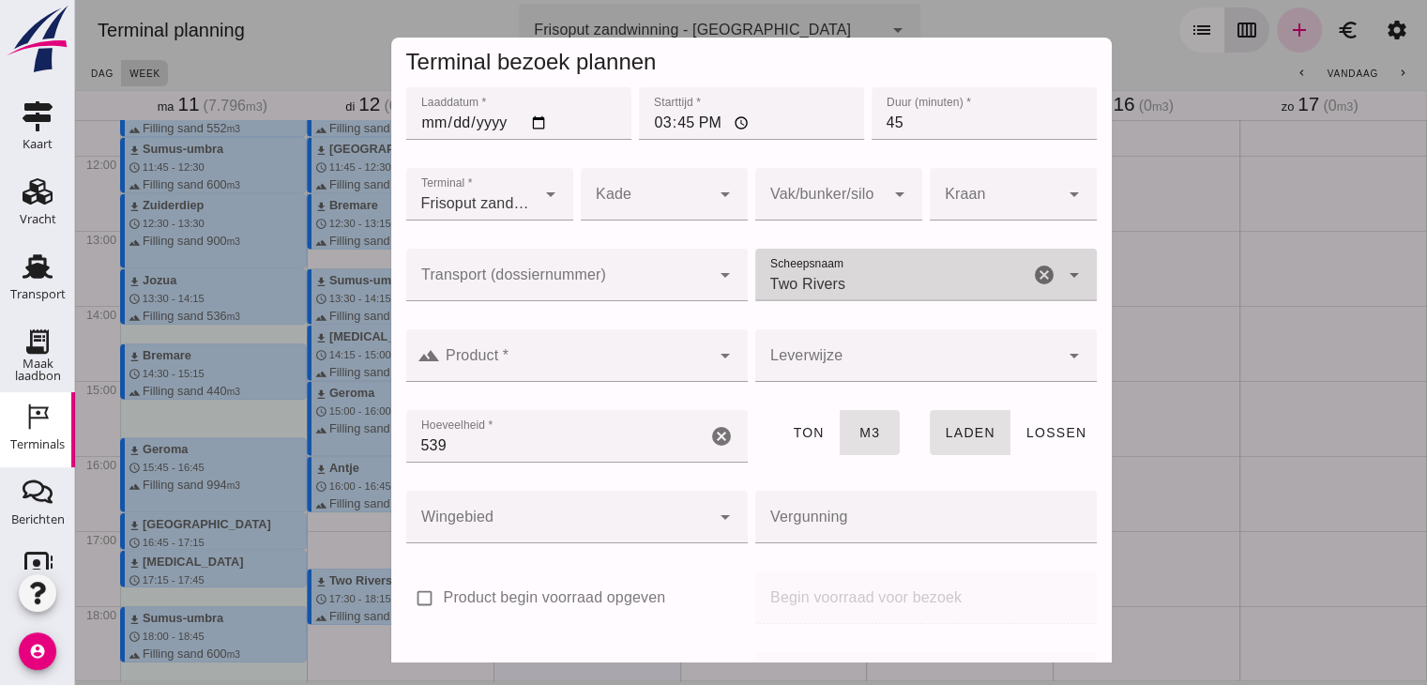
type input "Two Rivers"
click div
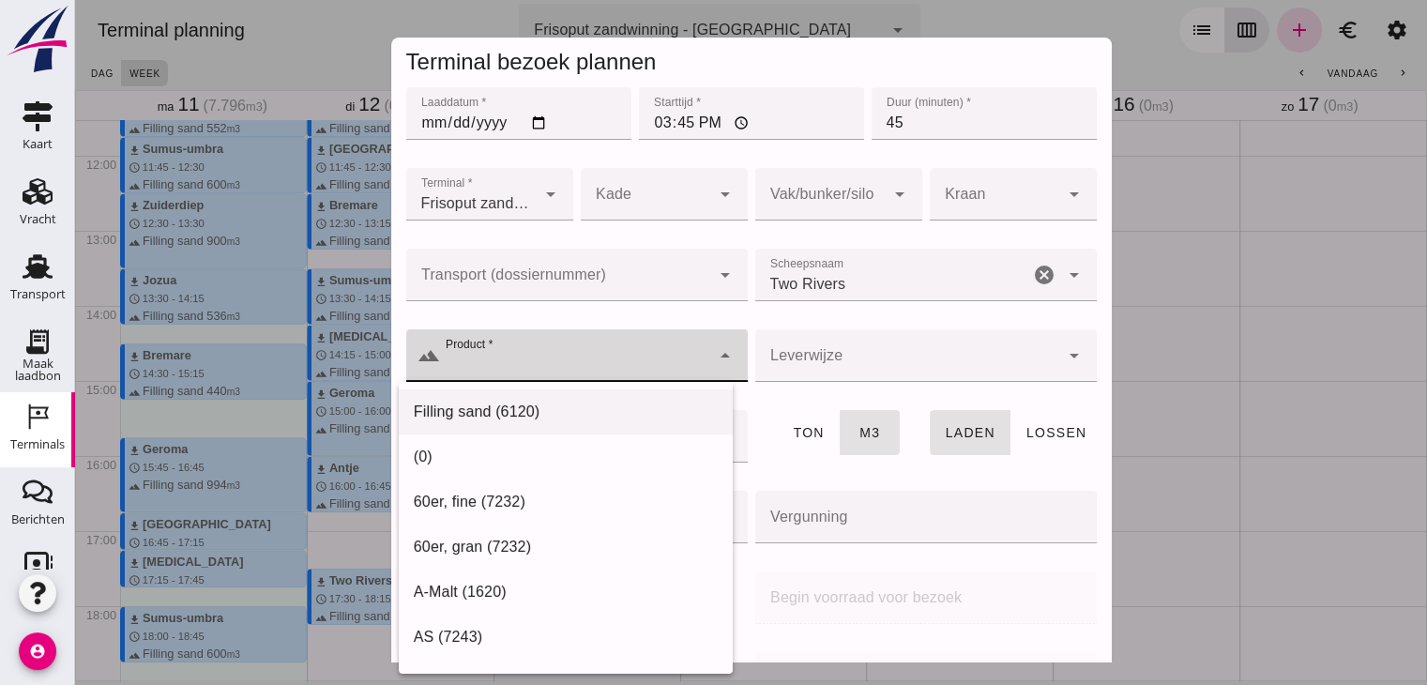
click at [485, 615] on div "Filling sand (6120)" at bounding box center [566, 637] width 334 height 45
type input "Filling sand (6120)"
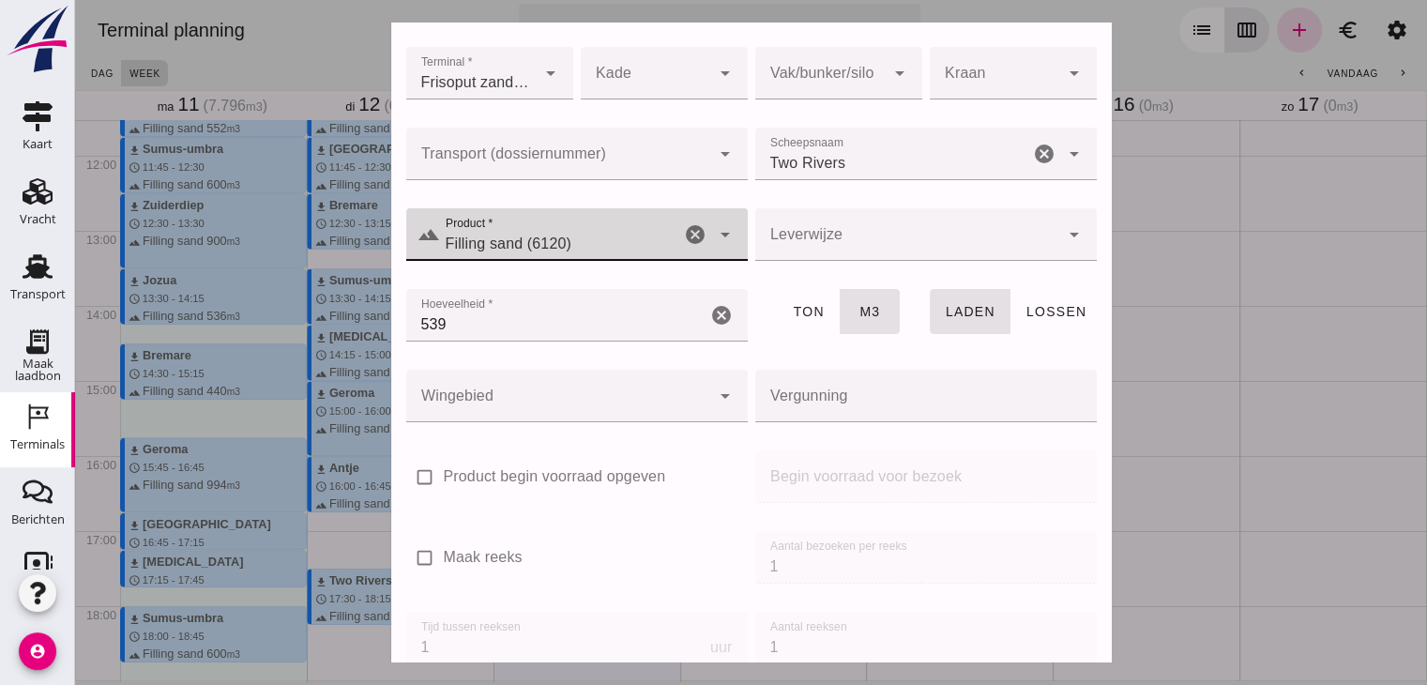
scroll to position [222, 0]
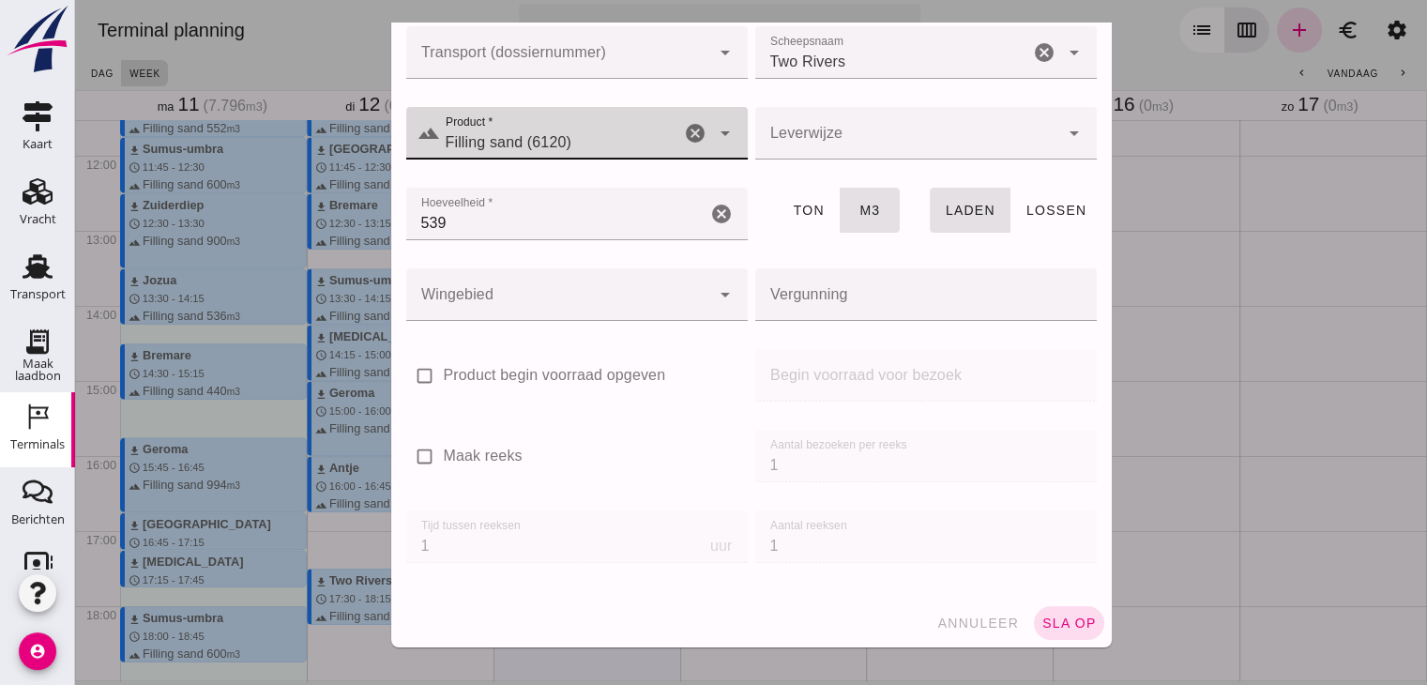
click span "sla op"
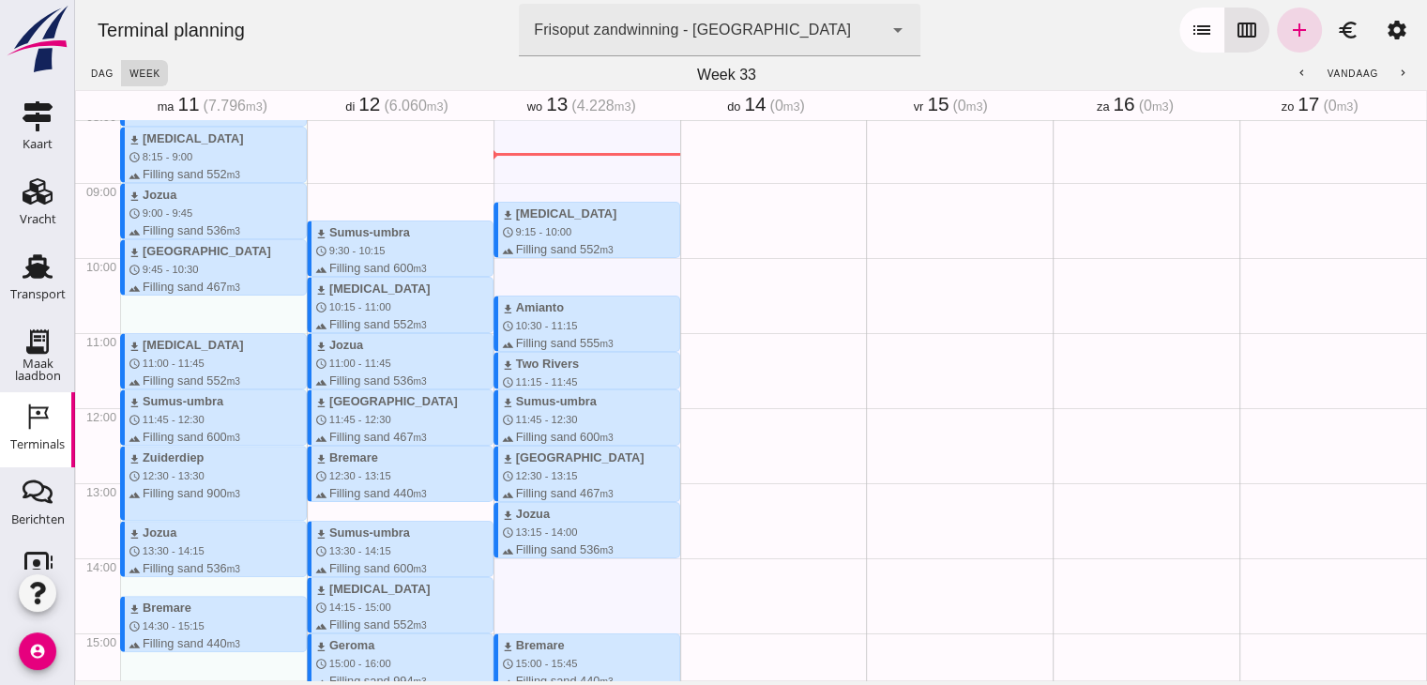
scroll to position [771, 0]
